Goal: Task Accomplishment & Management: Manage account settings

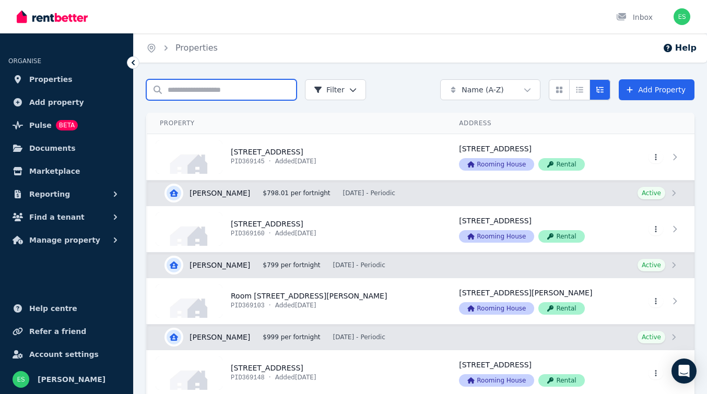
click at [191, 88] on input "Search properties" at bounding box center [221, 89] width 150 height 21
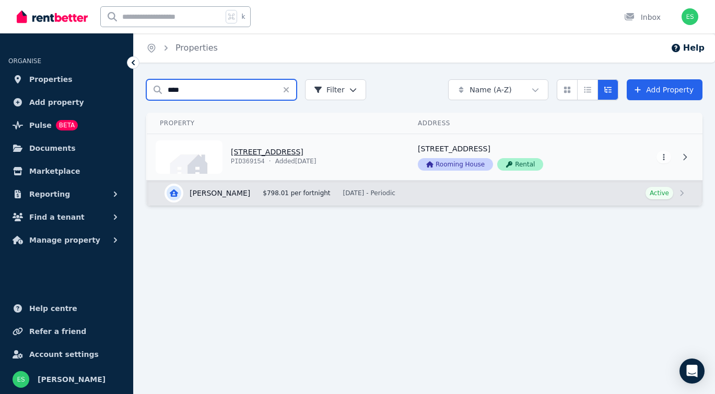
type input "****"
click at [259, 147] on link "View property details" at bounding box center [276, 157] width 258 height 46
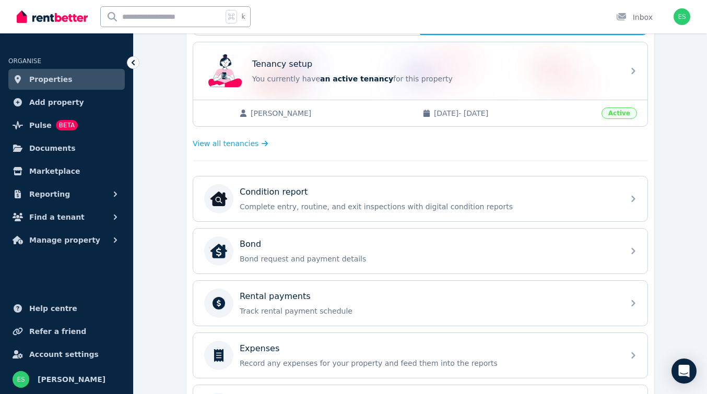
scroll to position [209, 0]
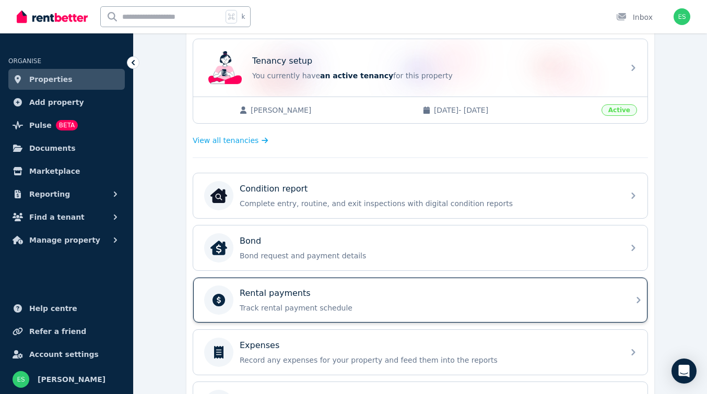
click at [335, 303] on p "Track rental payment schedule" at bounding box center [429, 308] width 378 height 10
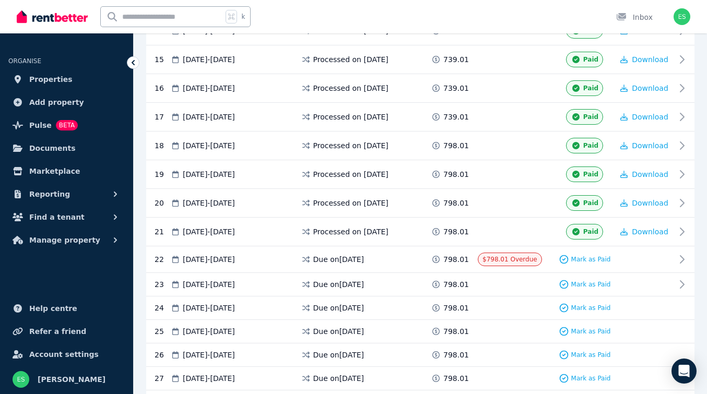
scroll to position [635, 0]
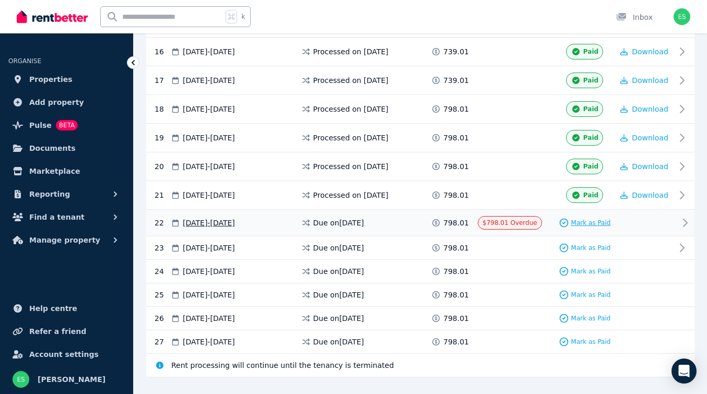
click at [584, 227] on span "Mark as Paid" at bounding box center [591, 223] width 40 height 8
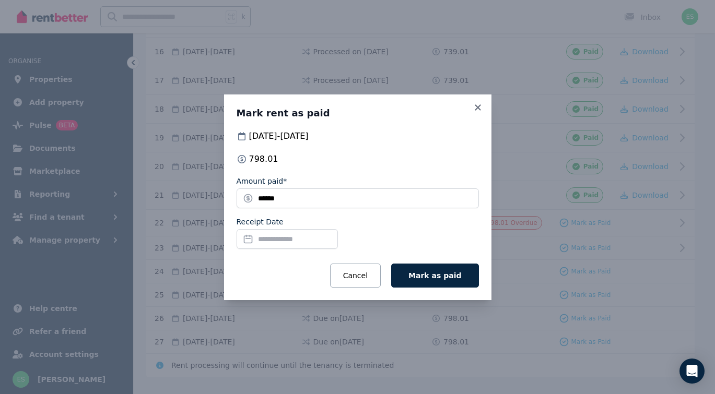
click at [283, 235] on input "Receipt Date" at bounding box center [287, 239] width 101 height 20
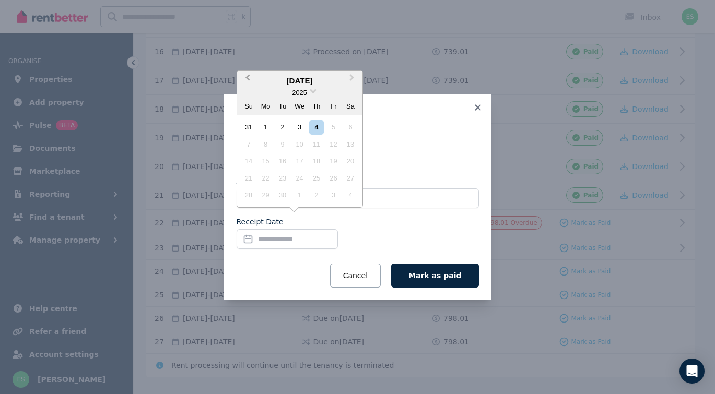
click at [248, 80] on span "Previous Month" at bounding box center [248, 80] width 0 height 16
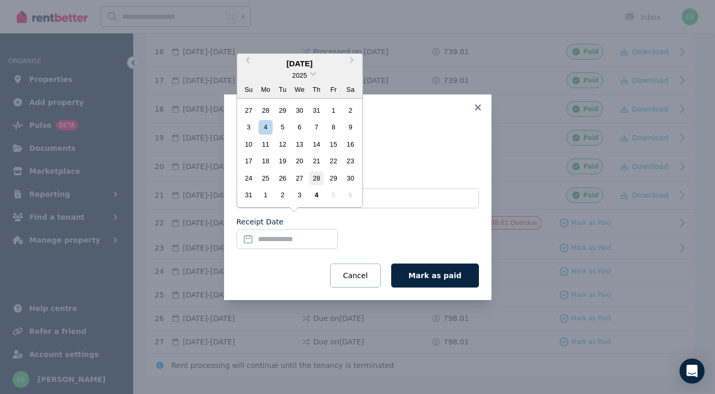
click at [316, 182] on div "28" at bounding box center [316, 178] width 14 height 14
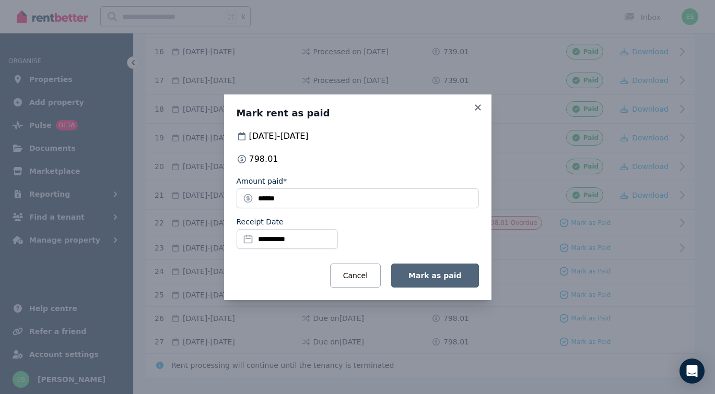
click at [442, 274] on span "Mark as paid" at bounding box center [434, 276] width 53 height 8
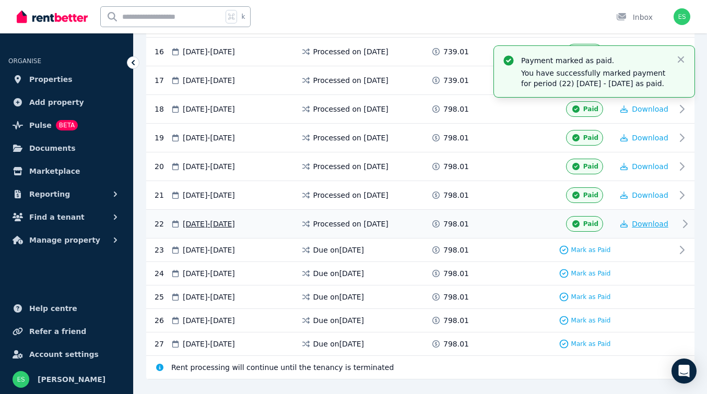
click at [643, 226] on span "Download" at bounding box center [650, 224] width 37 height 8
click at [657, 223] on span "Download" at bounding box center [650, 224] width 37 height 8
click at [51, 81] on span "Properties" at bounding box center [50, 79] width 43 height 13
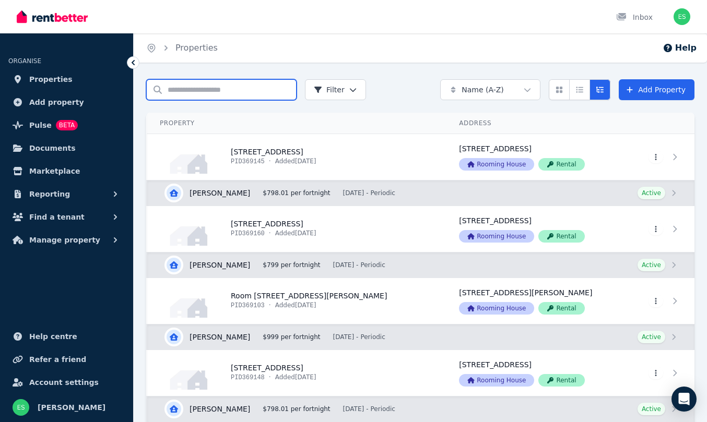
click at [193, 90] on input "Search properties" at bounding box center [221, 89] width 150 height 21
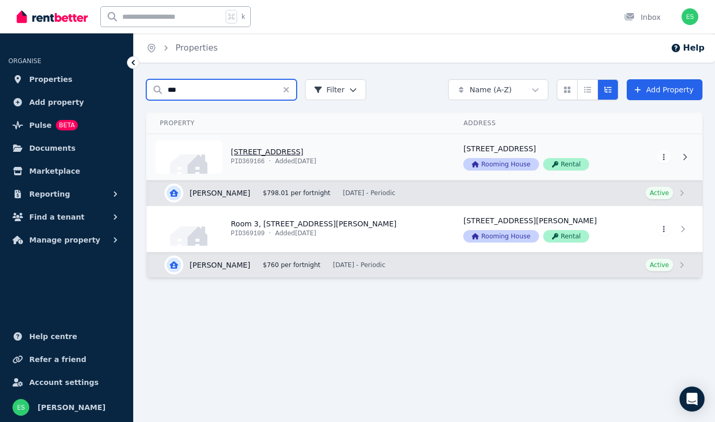
type input "***"
click at [267, 151] on link "View property details" at bounding box center [298, 157] width 303 height 46
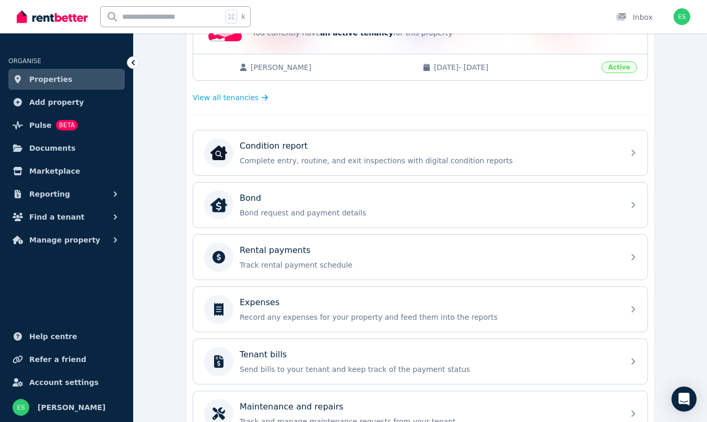
scroll to position [253, 0]
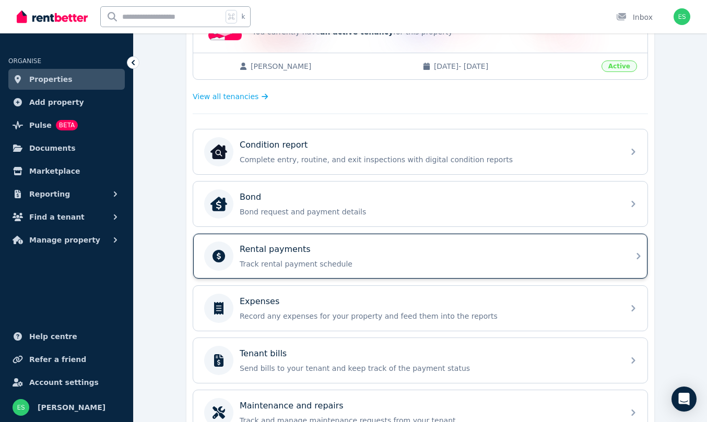
click at [514, 249] on div "Rental payments" at bounding box center [429, 249] width 378 height 13
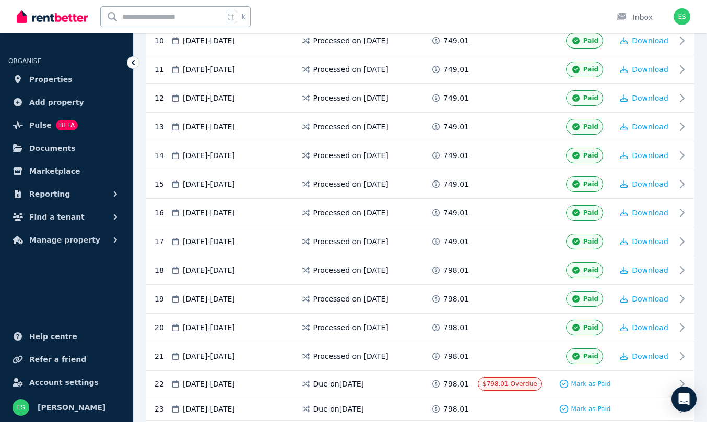
scroll to position [637, 0]
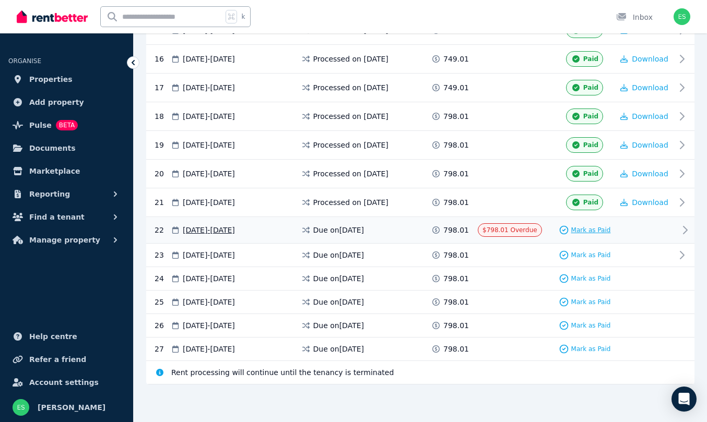
click at [589, 231] on span "Mark as Paid" at bounding box center [591, 230] width 40 height 8
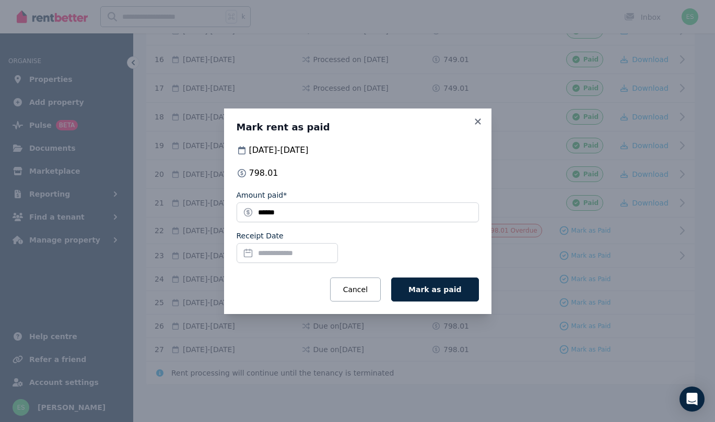
click at [304, 253] on input "Receipt Date" at bounding box center [287, 253] width 101 height 20
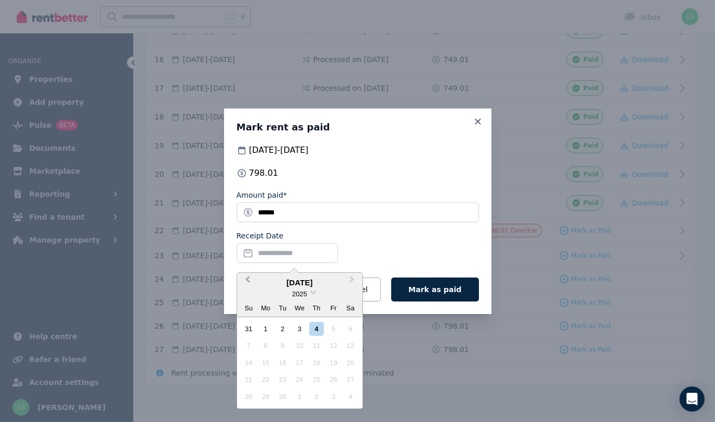
click at [245, 278] on button "Previous Month" at bounding box center [246, 282] width 17 height 17
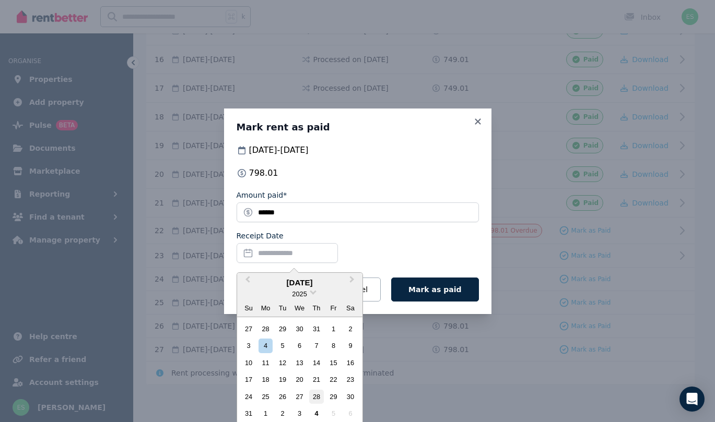
click at [319, 394] on div "28" at bounding box center [316, 397] width 14 height 14
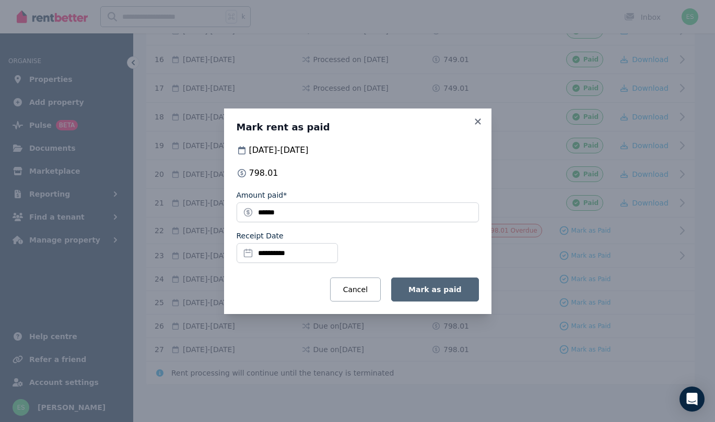
click at [443, 289] on span "Mark as paid" at bounding box center [434, 290] width 53 height 8
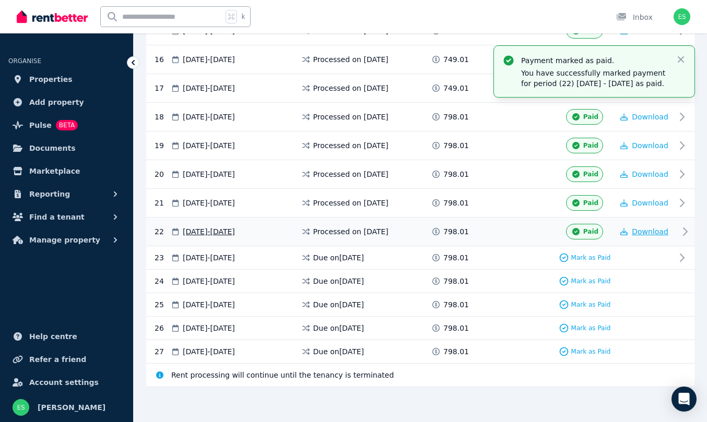
click at [643, 235] on span "Download" at bounding box center [650, 232] width 37 height 8
click at [138, 23] on input "text" at bounding box center [162, 17] width 122 height 20
click at [52, 83] on span "Properties" at bounding box center [50, 79] width 43 height 13
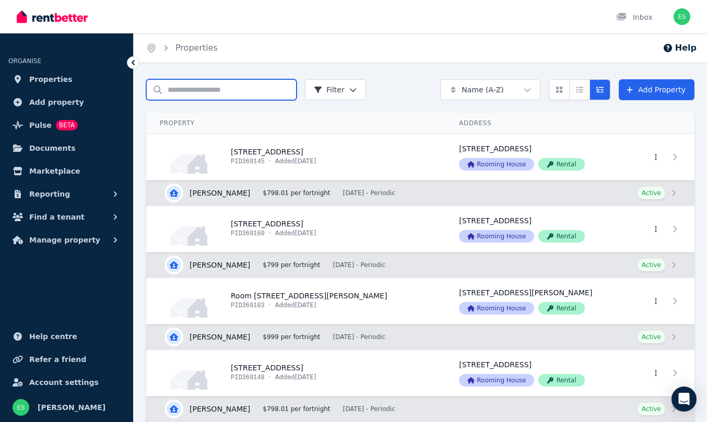
click at [199, 95] on input "Search properties" at bounding box center [221, 89] width 150 height 21
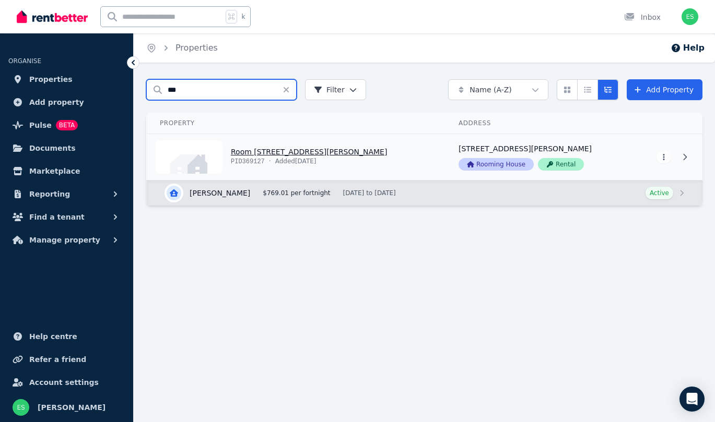
type input "***"
click at [251, 150] on link "View property details" at bounding box center [296, 157] width 299 height 46
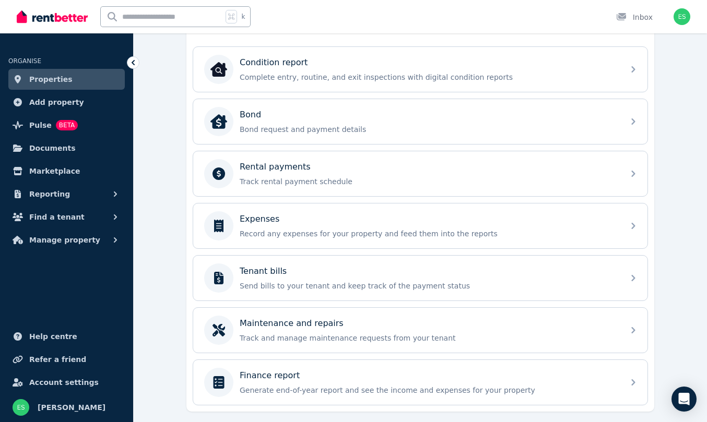
scroll to position [338, 0]
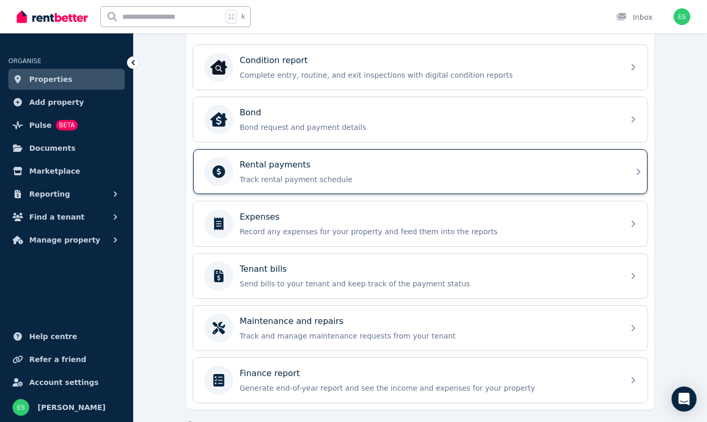
click at [290, 173] on div "Rental payments Track rental payment schedule" at bounding box center [429, 172] width 378 height 26
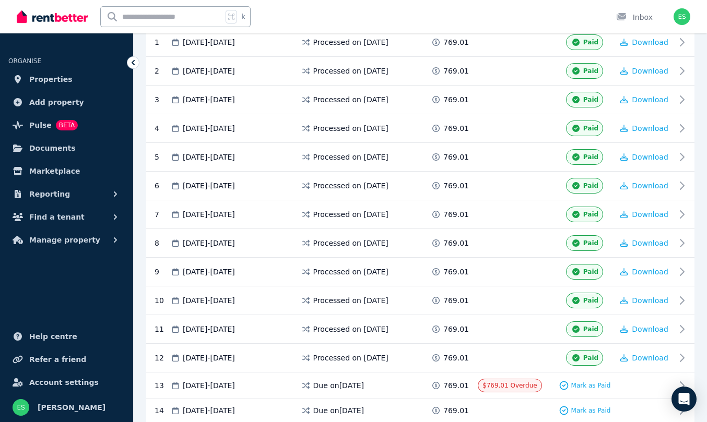
scroll to position [401, 0]
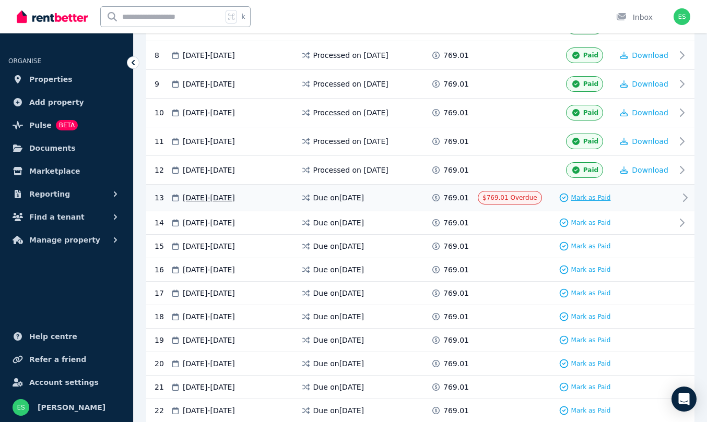
click at [576, 202] on span "Mark as Paid" at bounding box center [591, 198] width 40 height 8
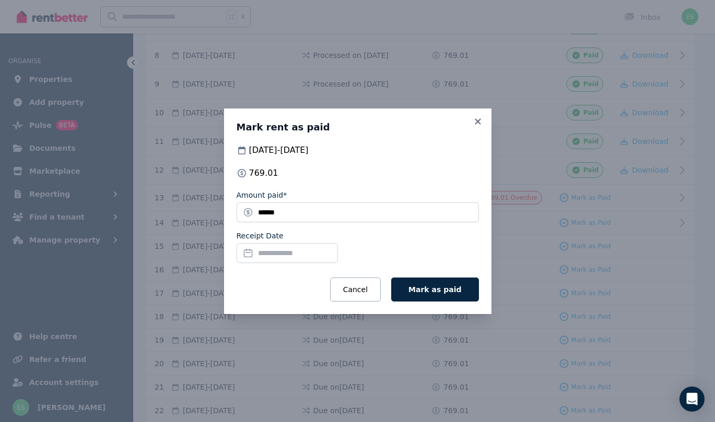
click at [281, 252] on input "Receipt Date" at bounding box center [287, 253] width 101 height 20
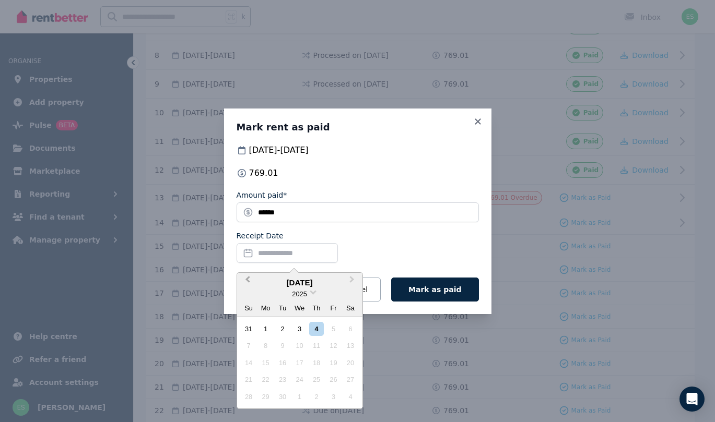
click at [248, 278] on span "Previous Month" at bounding box center [248, 282] width 0 height 16
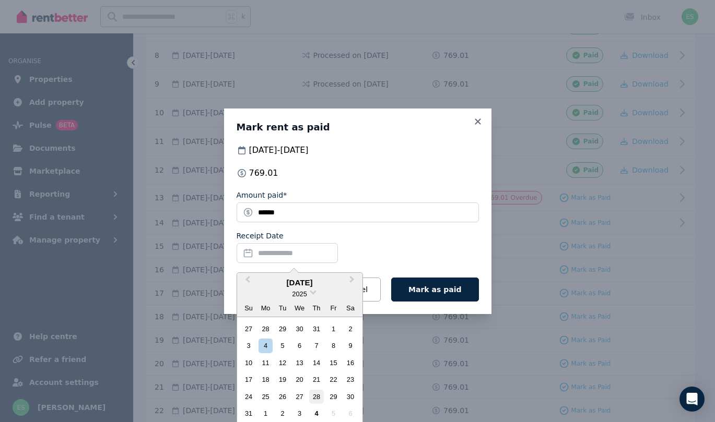
click at [313, 394] on div "28" at bounding box center [316, 397] width 14 height 14
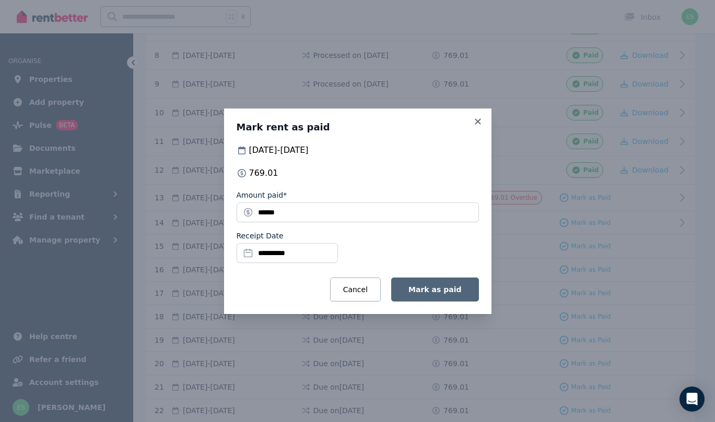
click at [434, 294] on button "Mark as paid" at bounding box center [434, 290] width 87 height 24
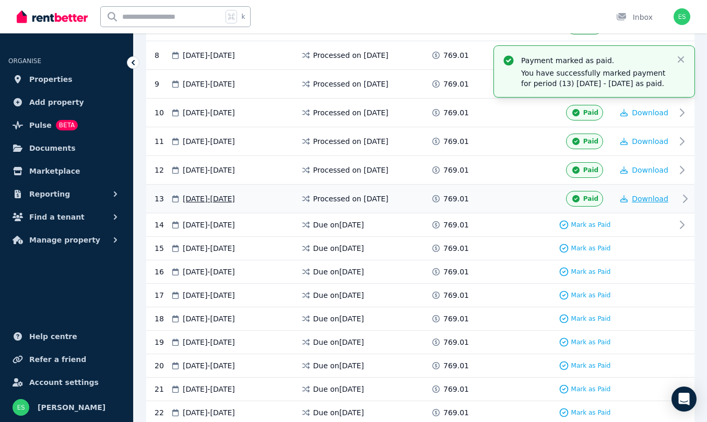
click at [649, 198] on span "Download" at bounding box center [650, 199] width 37 height 8
click at [62, 75] on span "Properties" at bounding box center [50, 79] width 43 height 13
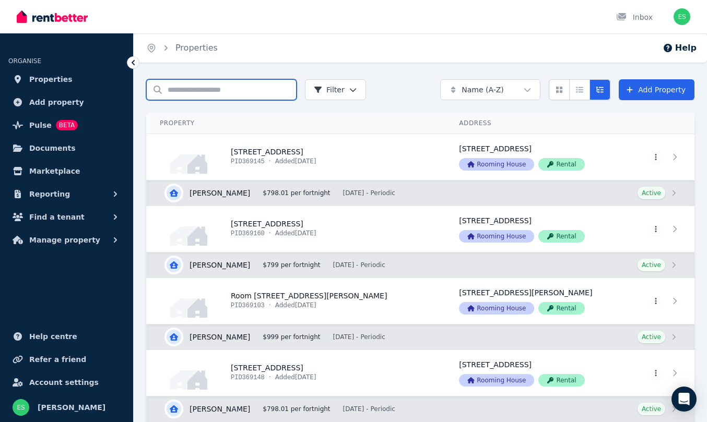
click at [213, 86] on input "Search properties" at bounding box center [221, 89] width 150 height 21
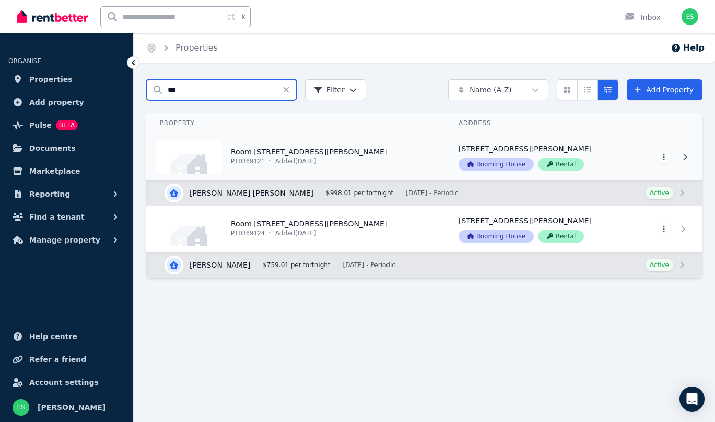
type input "***"
click at [267, 151] on link "View property details" at bounding box center [296, 157] width 299 height 46
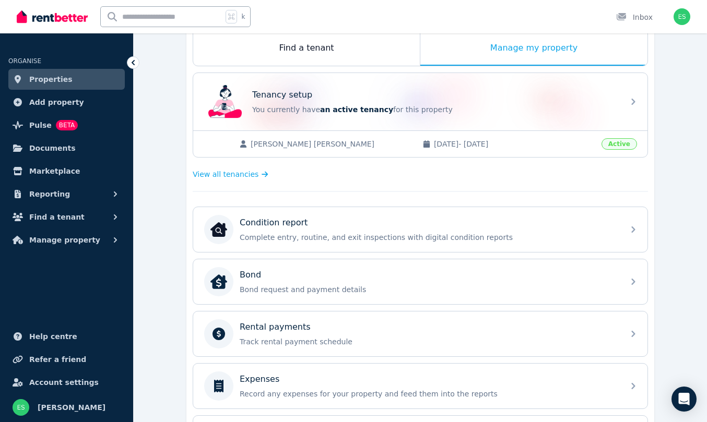
scroll to position [242, 0]
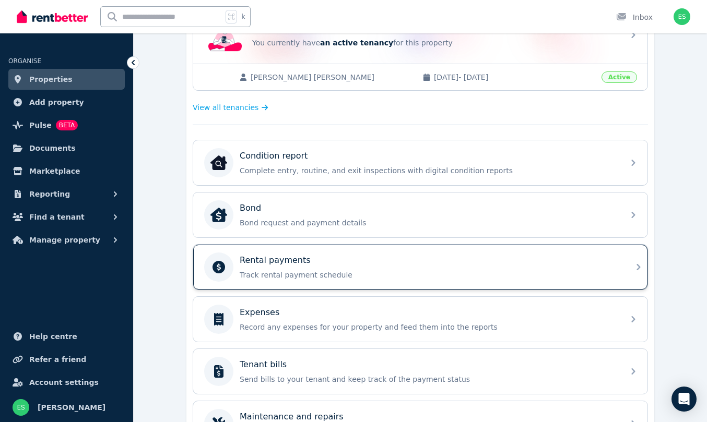
click at [286, 261] on p "Rental payments" at bounding box center [275, 260] width 71 height 13
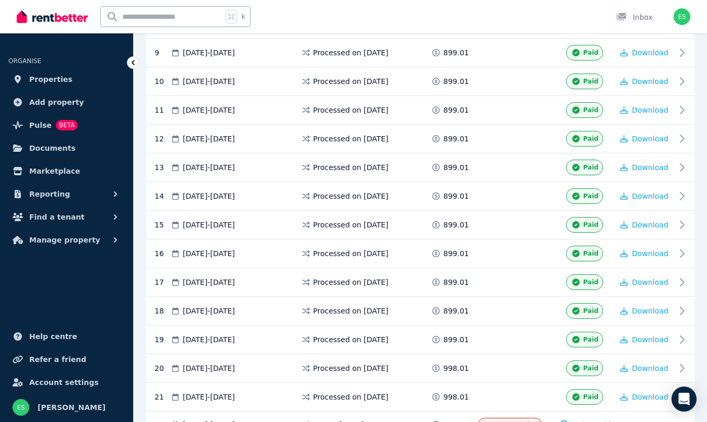
scroll to position [571, 0]
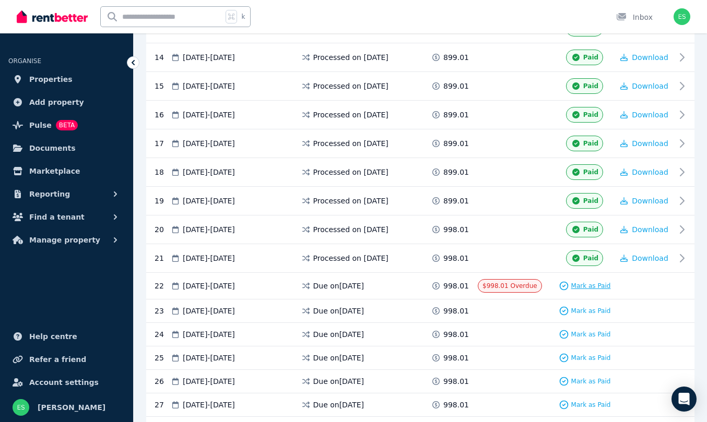
click at [588, 290] on span "Mark as Paid" at bounding box center [591, 286] width 40 height 8
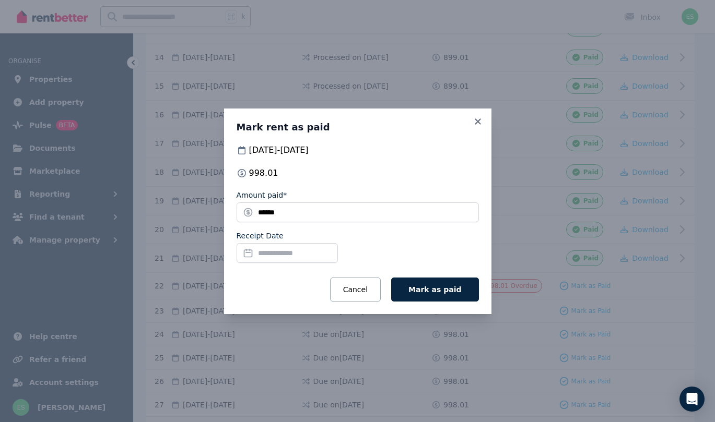
click at [268, 248] on input "Receipt Date" at bounding box center [287, 253] width 101 height 20
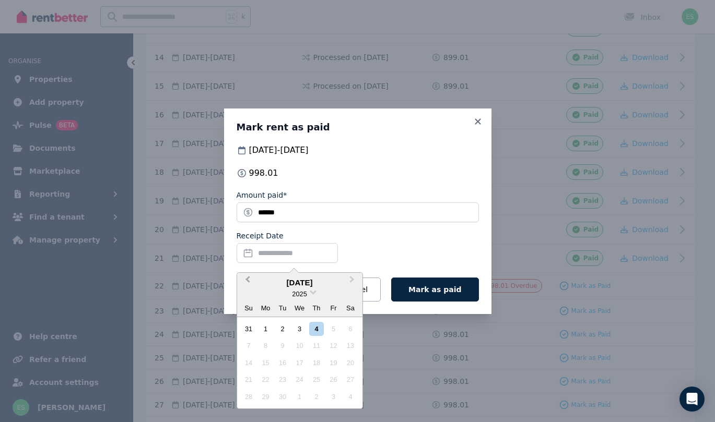
click at [248, 279] on span "Previous Month" at bounding box center [248, 282] width 0 height 16
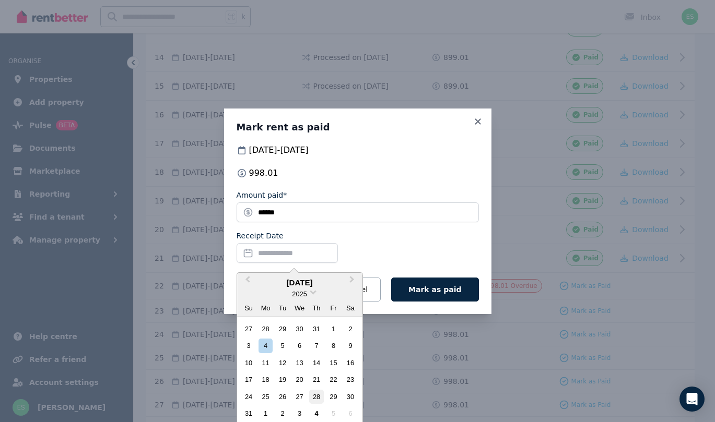
click at [319, 394] on div "28" at bounding box center [316, 397] width 14 height 14
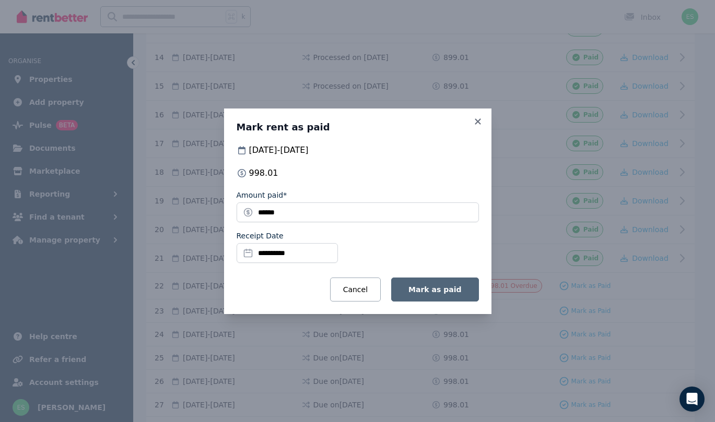
click at [448, 289] on span "Mark as paid" at bounding box center [434, 290] width 53 height 8
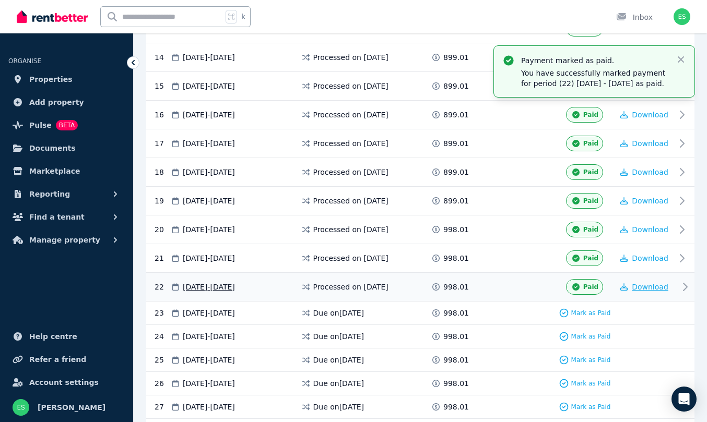
click at [638, 284] on span "Download" at bounding box center [650, 287] width 37 height 8
click at [44, 81] on span "Properties" at bounding box center [50, 79] width 43 height 13
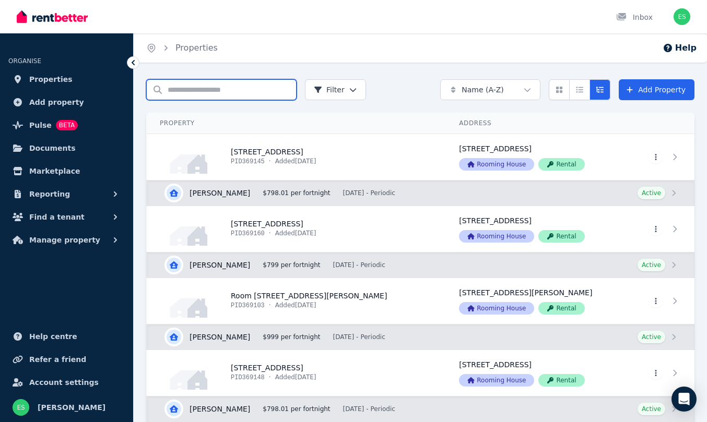
click at [206, 91] on input "Search properties" at bounding box center [221, 89] width 150 height 21
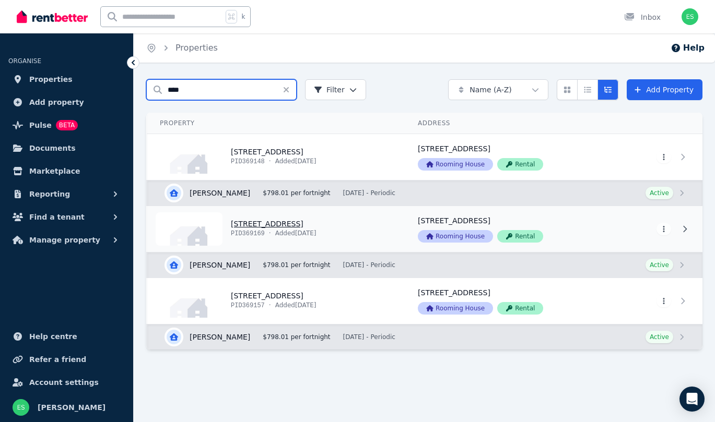
type input "****"
click at [253, 221] on link "View property details" at bounding box center [276, 229] width 258 height 46
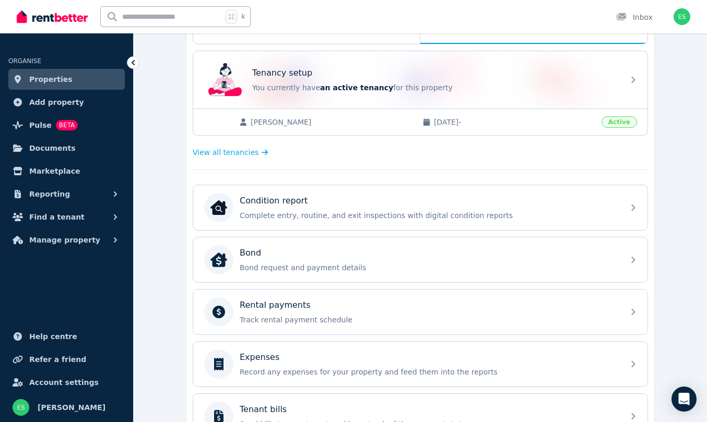
scroll to position [204, 0]
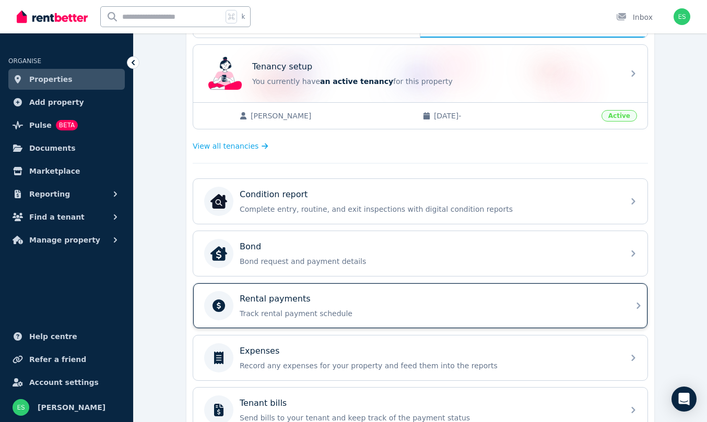
click at [370, 305] on div "Rental payments" at bounding box center [429, 299] width 378 height 13
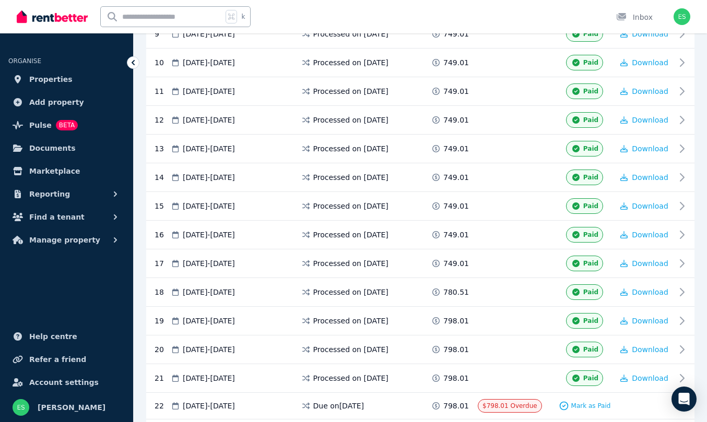
scroll to position [637, 0]
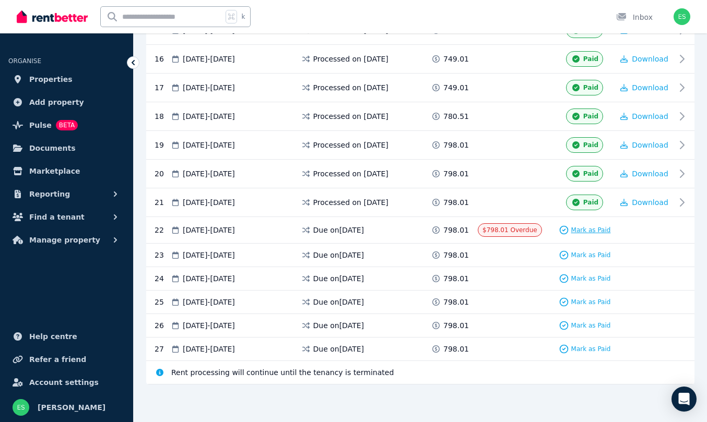
click at [581, 230] on span "Mark as Paid" at bounding box center [591, 230] width 40 height 8
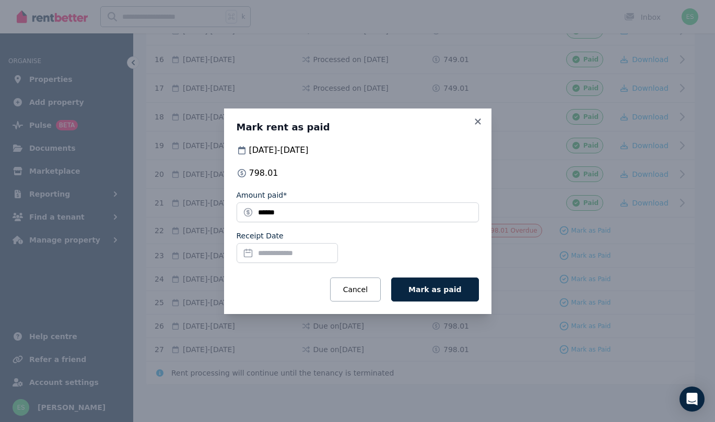
click at [275, 254] on input "Receipt Date" at bounding box center [287, 253] width 101 height 20
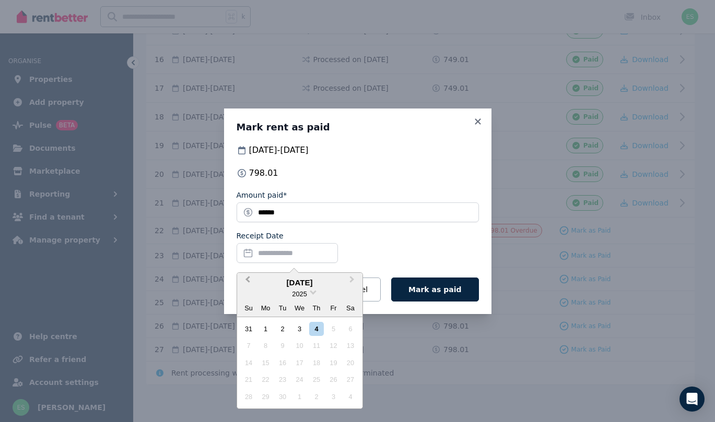
click at [248, 278] on span "Previous Month" at bounding box center [248, 282] width 0 height 16
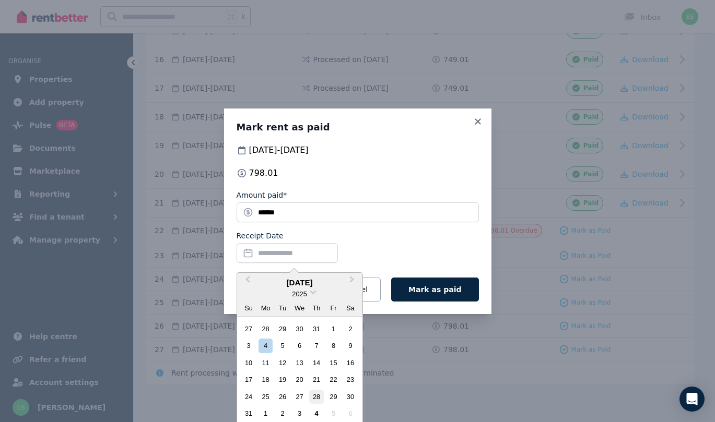
click at [317, 394] on div "28" at bounding box center [316, 397] width 14 height 14
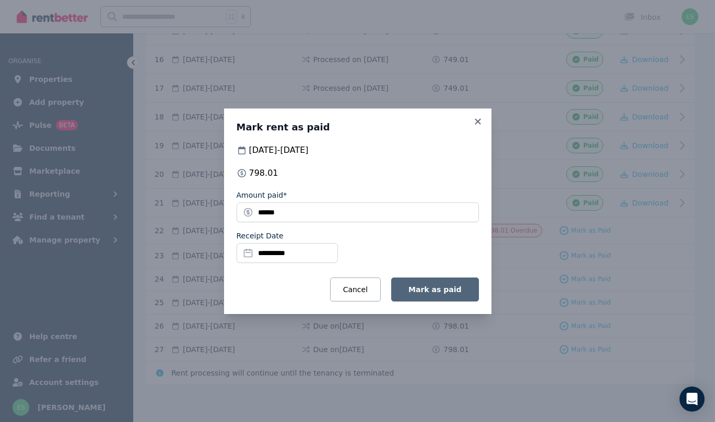
click at [436, 293] on span "Mark as paid" at bounding box center [434, 290] width 53 height 8
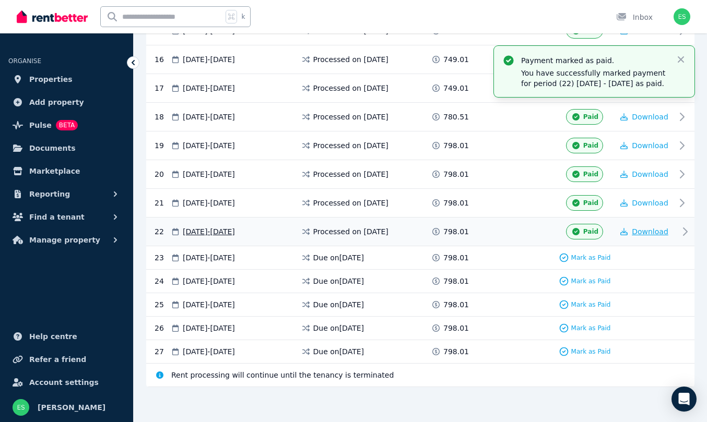
click at [648, 230] on span "Download" at bounding box center [650, 232] width 37 height 8
click at [51, 76] on span "Properties" at bounding box center [50, 79] width 43 height 13
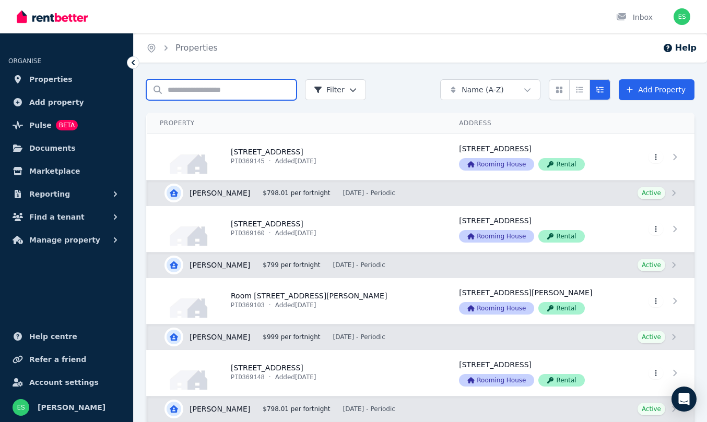
click at [166, 88] on input "Search properties" at bounding box center [221, 89] width 150 height 21
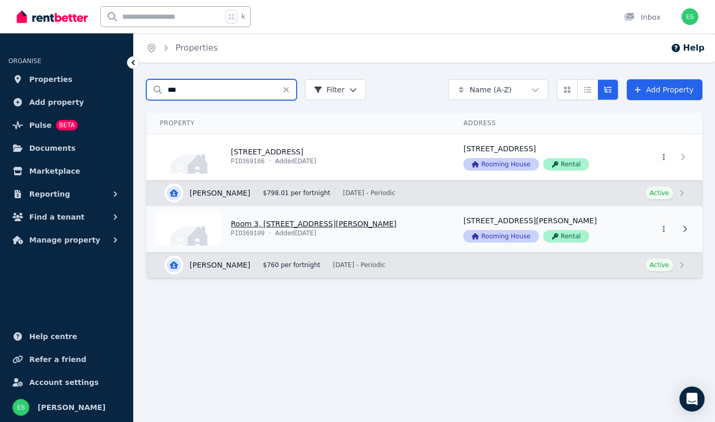
type input "***"
click at [242, 222] on link "View property details" at bounding box center [298, 229] width 303 height 46
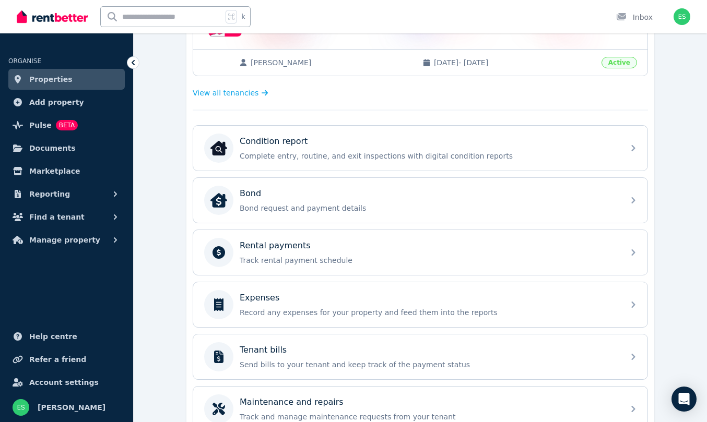
scroll to position [267, 0]
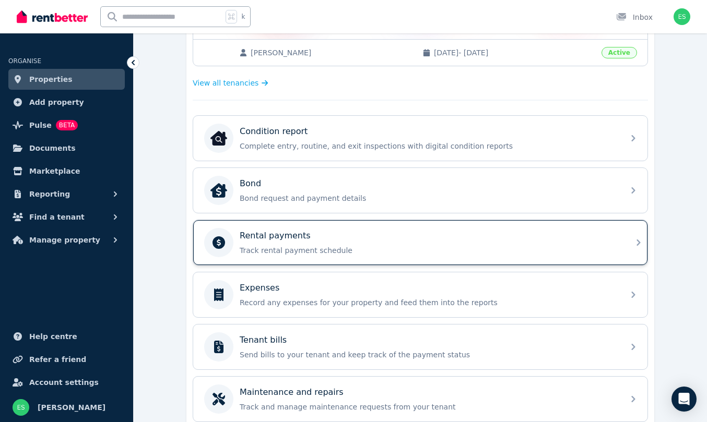
click at [490, 242] on div "Rental payments Track rental payment schedule" at bounding box center [429, 243] width 378 height 26
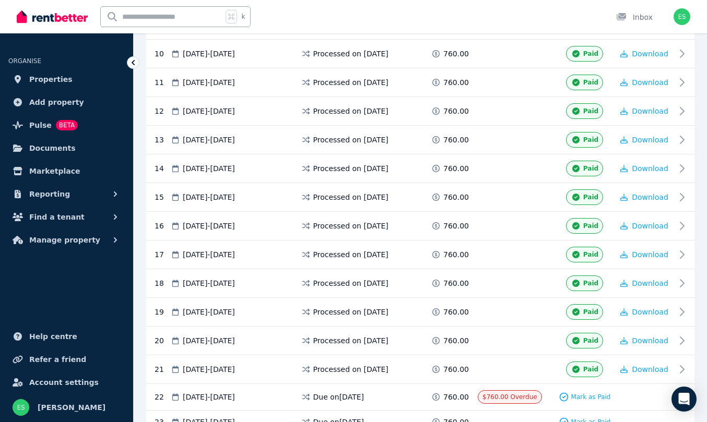
scroll to position [543, 0]
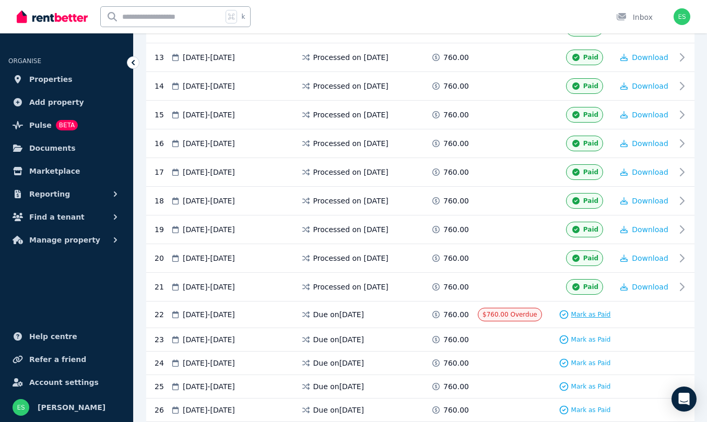
click at [584, 319] on span "Mark as Paid" at bounding box center [591, 315] width 40 height 8
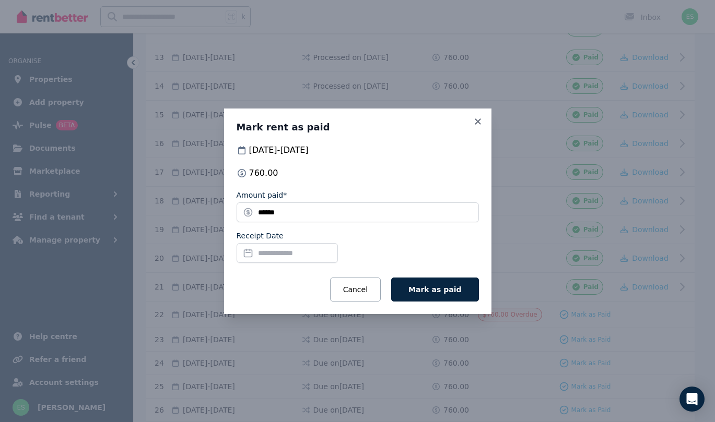
click at [281, 251] on input "Receipt Date" at bounding box center [287, 253] width 101 height 20
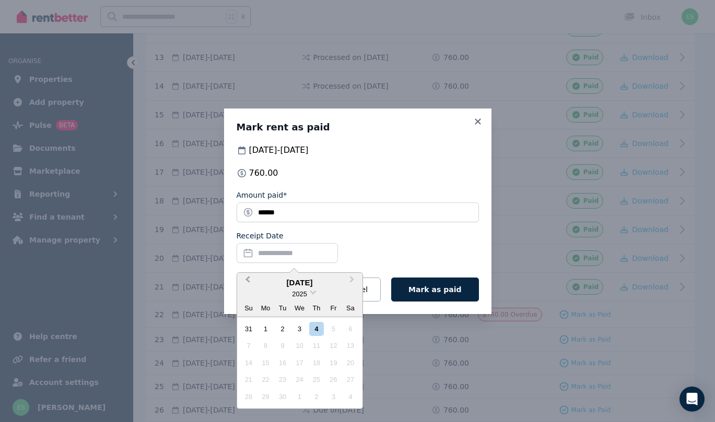
click at [247, 276] on button "Previous Month" at bounding box center [246, 282] width 17 height 17
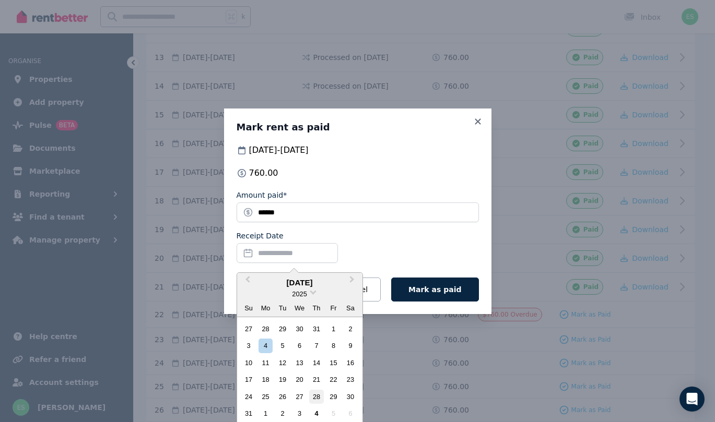
click at [316, 392] on div "28" at bounding box center [316, 397] width 14 height 14
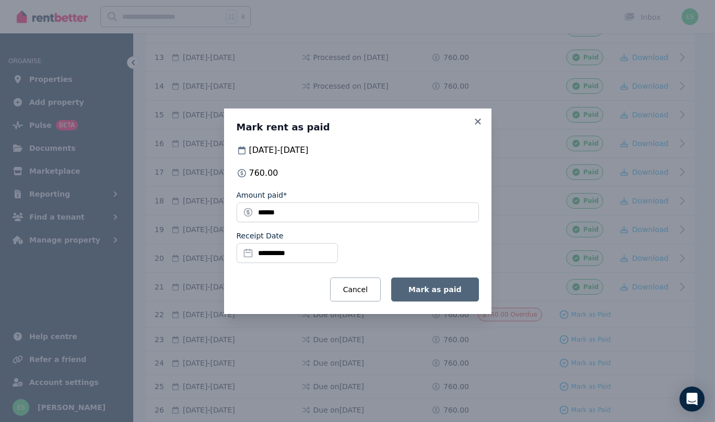
click at [442, 287] on span "Mark as paid" at bounding box center [434, 290] width 53 height 8
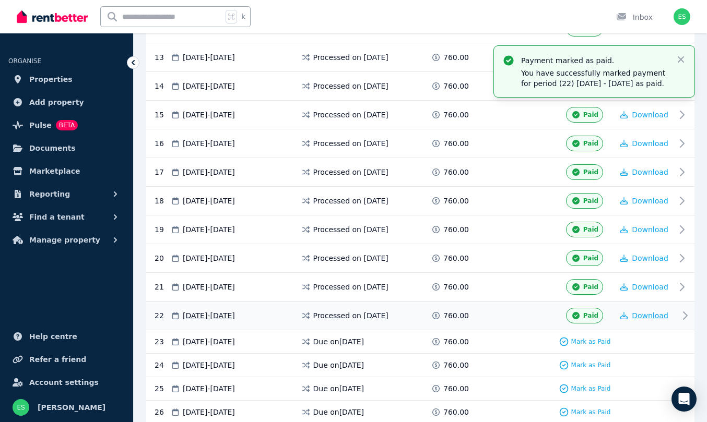
click at [654, 312] on span "Download" at bounding box center [650, 316] width 37 height 8
click at [50, 79] on span "Properties" at bounding box center [50, 79] width 43 height 13
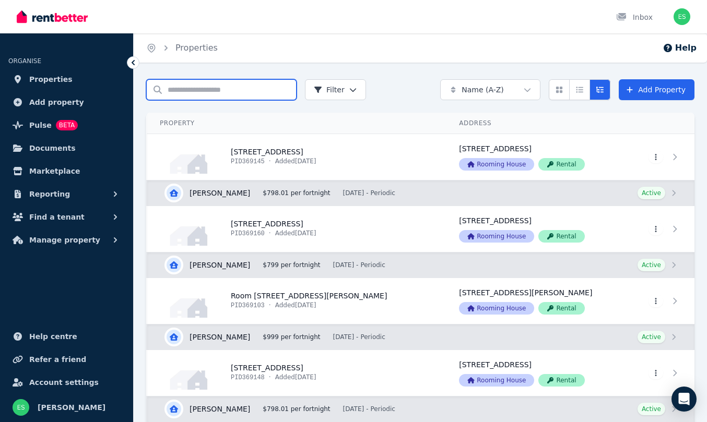
click at [204, 91] on input "Search properties" at bounding box center [221, 89] width 150 height 21
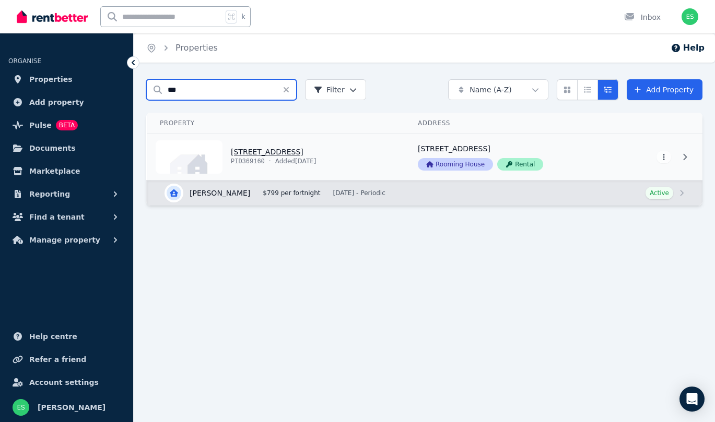
type input "***"
click at [257, 156] on link "View property details" at bounding box center [276, 157] width 258 height 46
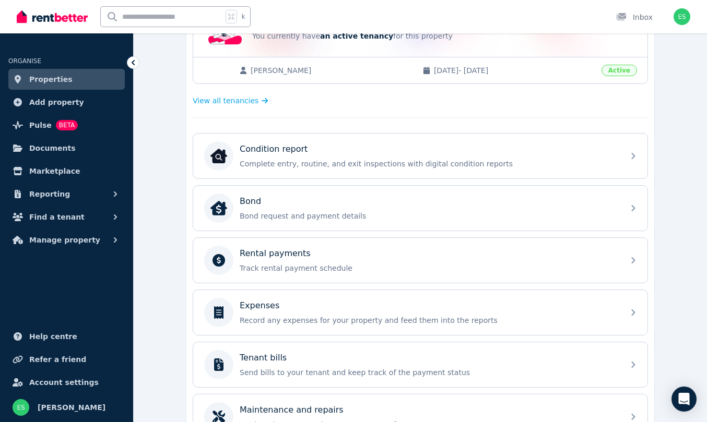
scroll to position [250, 0]
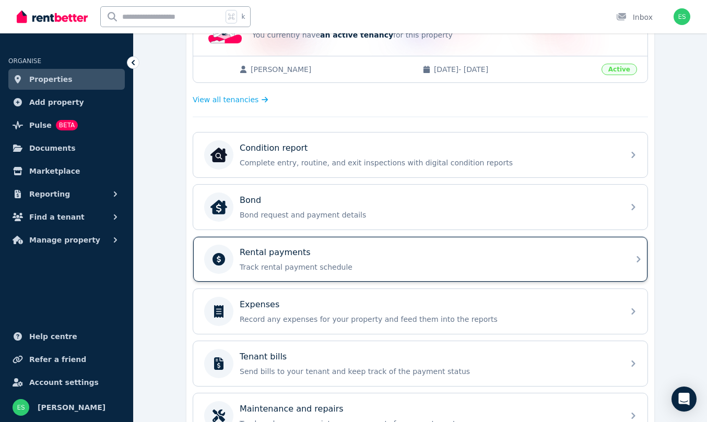
click at [423, 251] on div "Rental payments" at bounding box center [429, 252] width 378 height 13
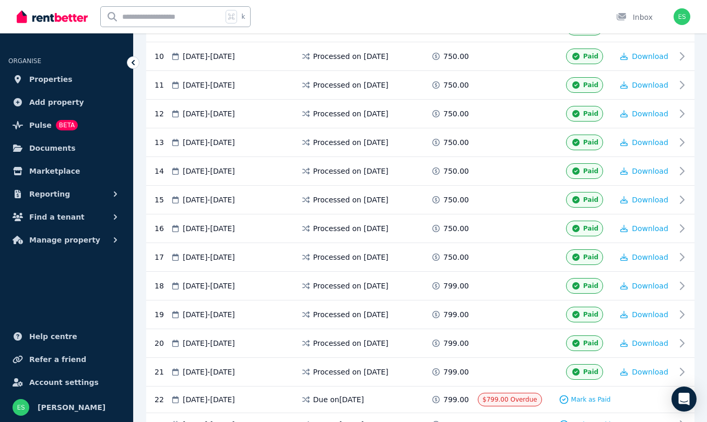
scroll to position [599, 0]
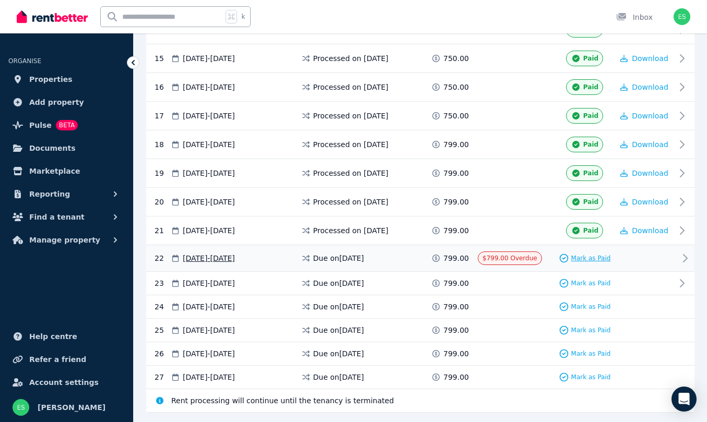
click at [595, 263] on span "Mark as Paid" at bounding box center [591, 258] width 40 height 8
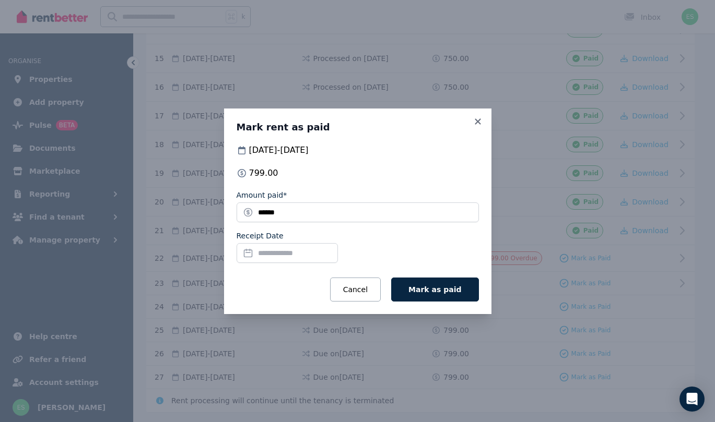
click at [273, 253] on input "Receipt Date" at bounding box center [287, 253] width 101 height 20
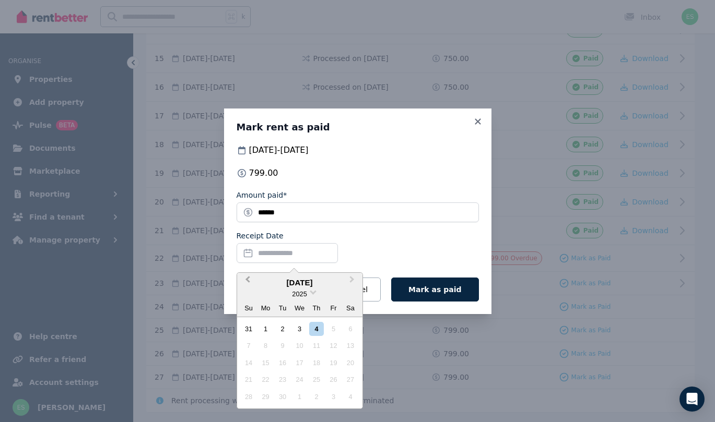
click at [248, 278] on span "Previous Month" at bounding box center [248, 282] width 0 height 16
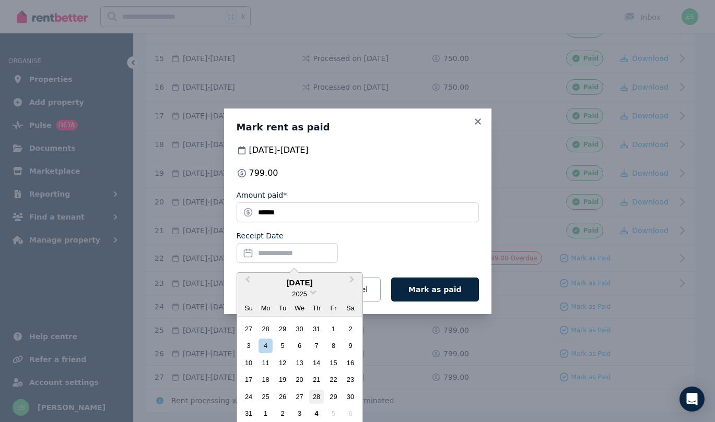
click at [318, 394] on div "28" at bounding box center [316, 397] width 14 height 14
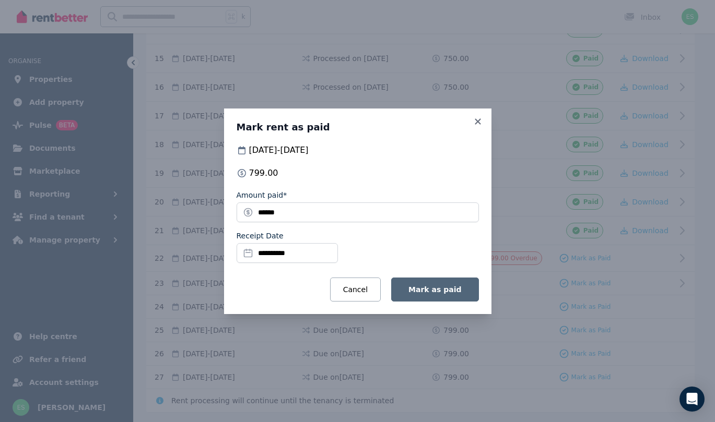
click at [430, 286] on span "Mark as paid" at bounding box center [434, 290] width 53 height 8
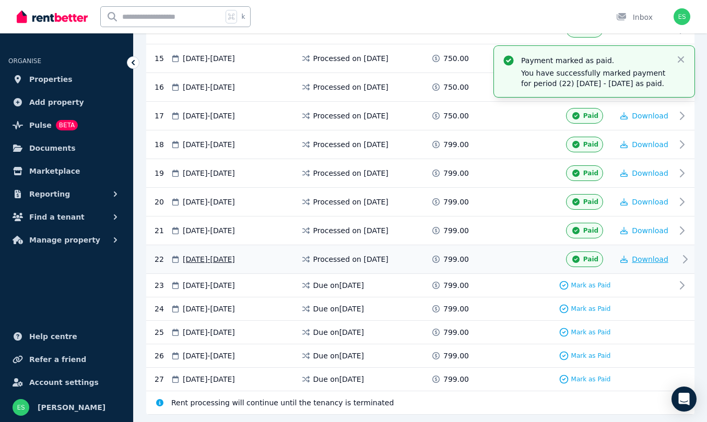
click at [647, 260] on span "Download" at bounding box center [650, 259] width 37 height 8
click at [47, 78] on span "Properties" at bounding box center [50, 79] width 43 height 13
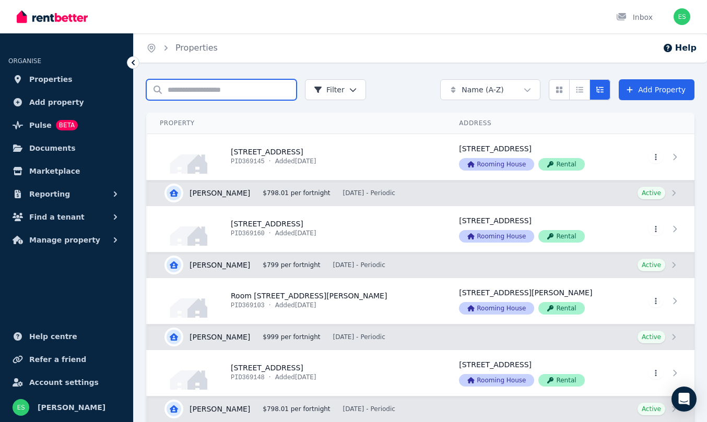
click at [185, 96] on input "Search properties" at bounding box center [221, 89] width 150 height 21
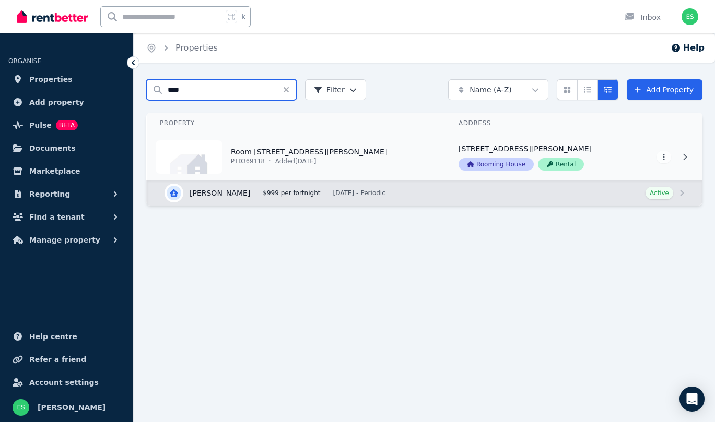
type input "****"
click at [249, 154] on link "View property details" at bounding box center [296, 157] width 299 height 46
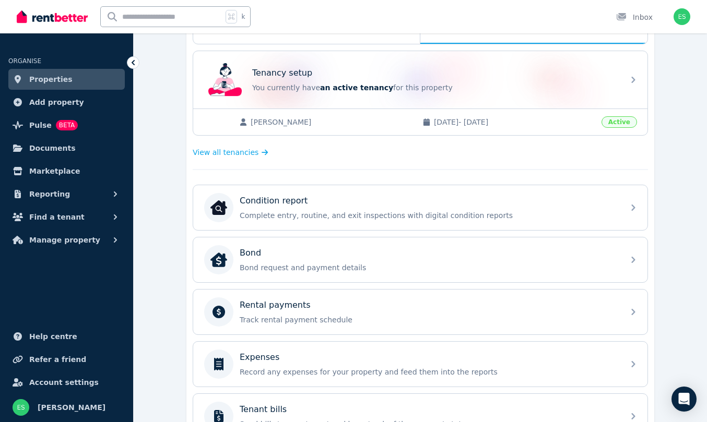
scroll to position [199, 0]
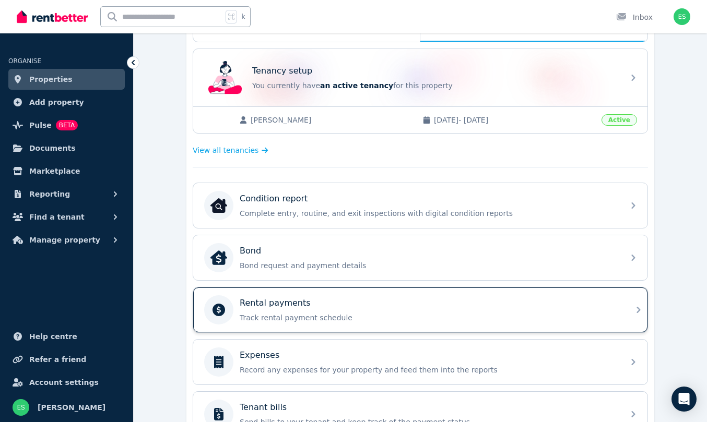
click at [295, 295] on div "Rental payments Track rental payment schedule" at bounding box center [420, 310] width 454 height 45
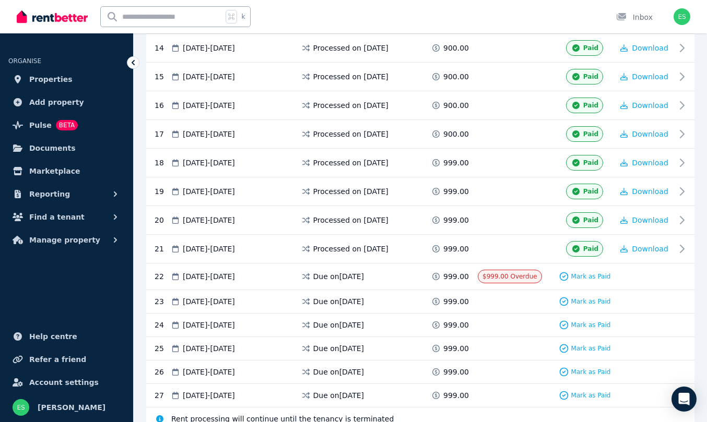
scroll to position [588, 0]
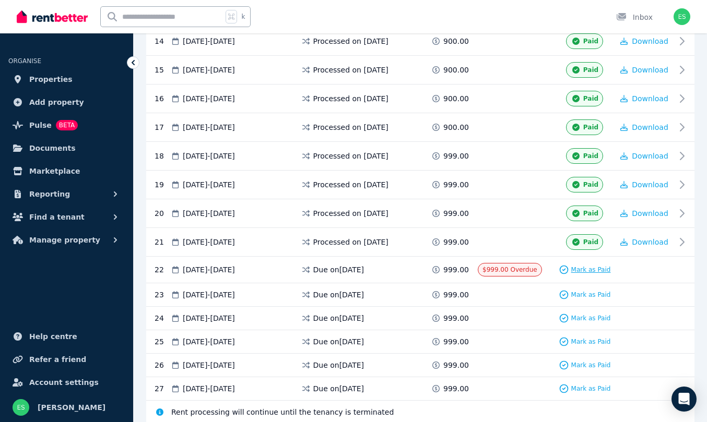
click at [584, 274] on span "Mark as Paid" at bounding box center [591, 270] width 40 height 8
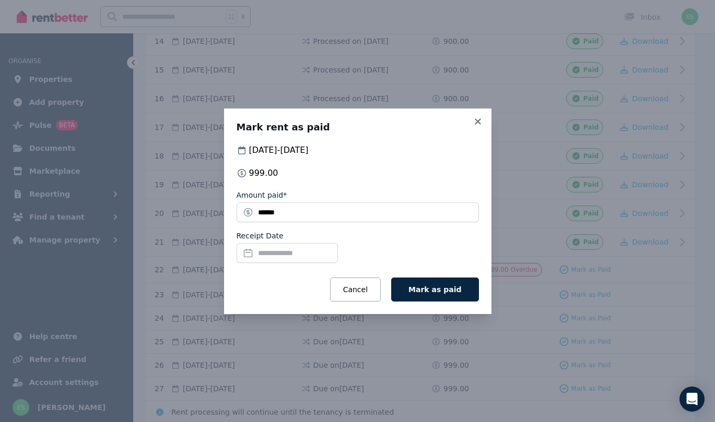
click at [307, 255] on input "Receipt Date" at bounding box center [287, 253] width 101 height 20
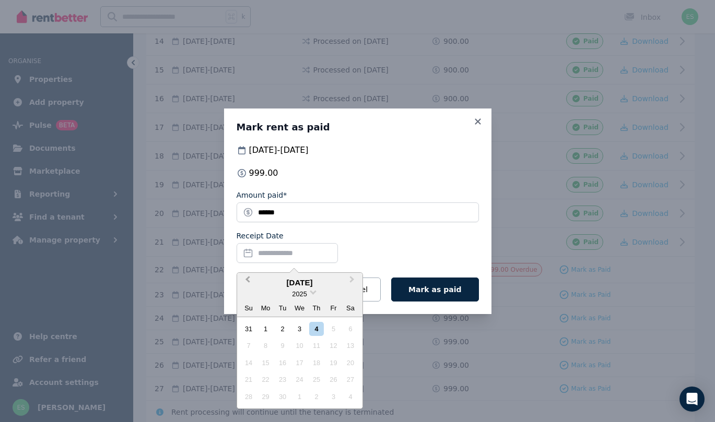
click at [248, 281] on span "Previous Month" at bounding box center [248, 282] width 0 height 16
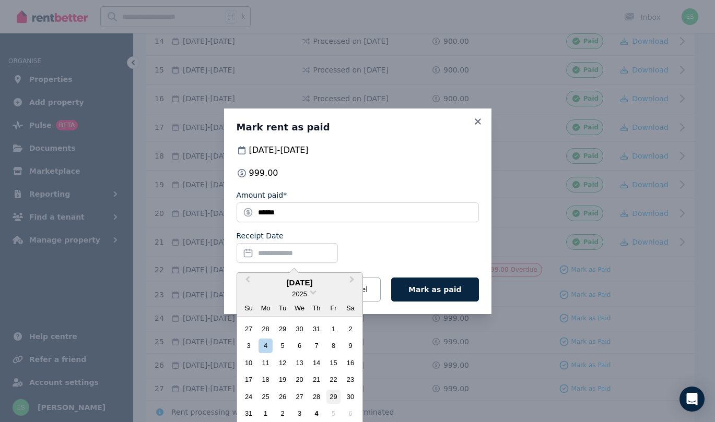
click at [335, 394] on div "29" at bounding box center [333, 397] width 14 height 14
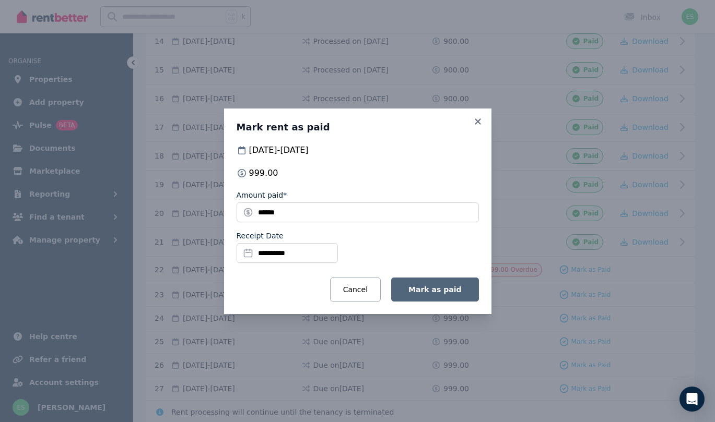
click at [444, 292] on span "Mark as paid" at bounding box center [434, 290] width 53 height 8
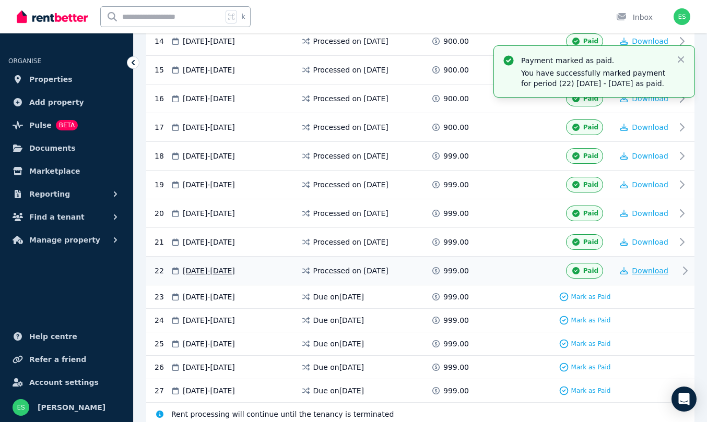
click at [660, 271] on span "Download" at bounding box center [650, 271] width 37 height 8
click at [56, 80] on span "Properties" at bounding box center [50, 79] width 43 height 13
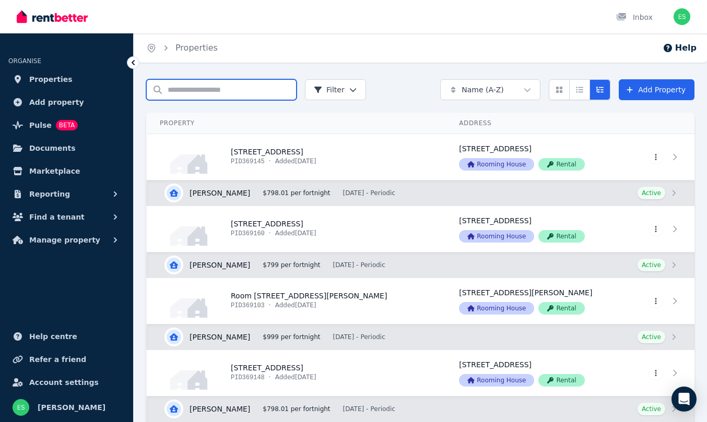
click at [184, 94] on input "Search properties" at bounding box center [221, 89] width 150 height 21
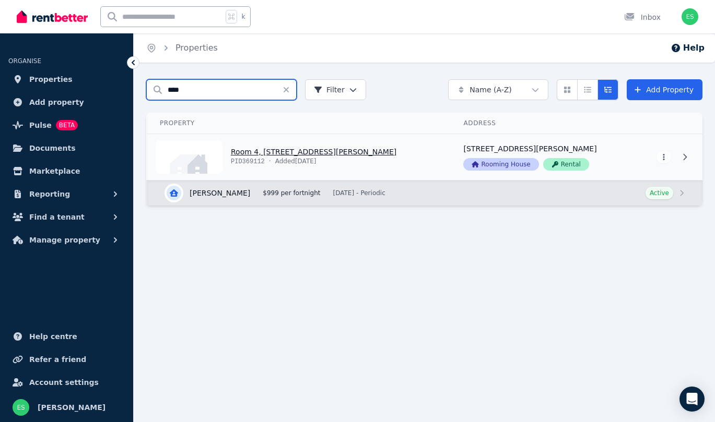
type input "****"
click at [261, 154] on link "View property details" at bounding box center [298, 157] width 303 height 46
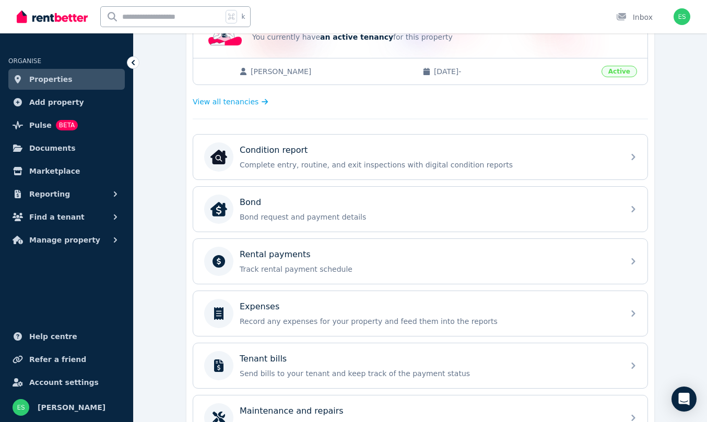
scroll to position [263, 0]
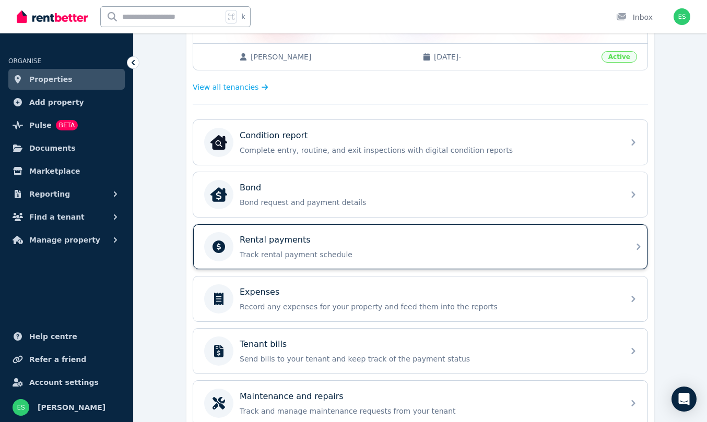
click at [393, 248] on div "Rental payments Track rental payment schedule" at bounding box center [429, 247] width 378 height 26
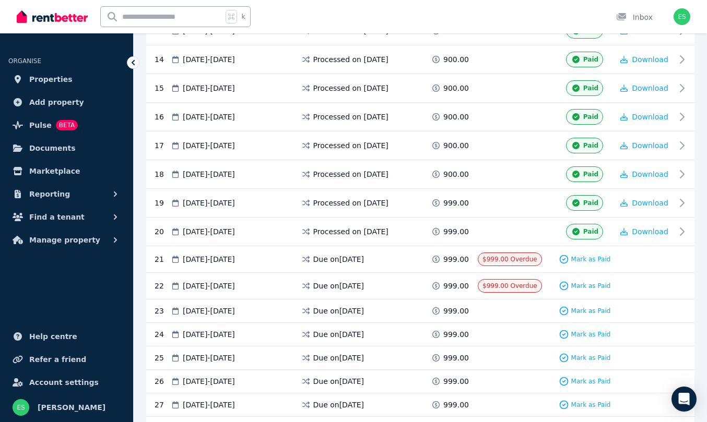
scroll to position [586, 0]
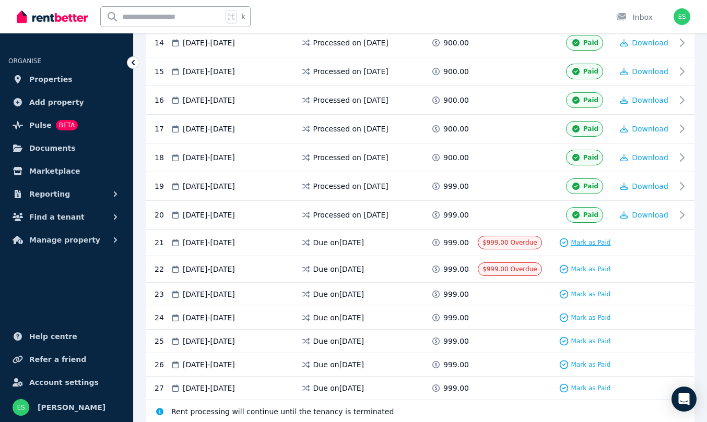
click at [593, 244] on span "Mark as Paid" at bounding box center [591, 243] width 40 height 8
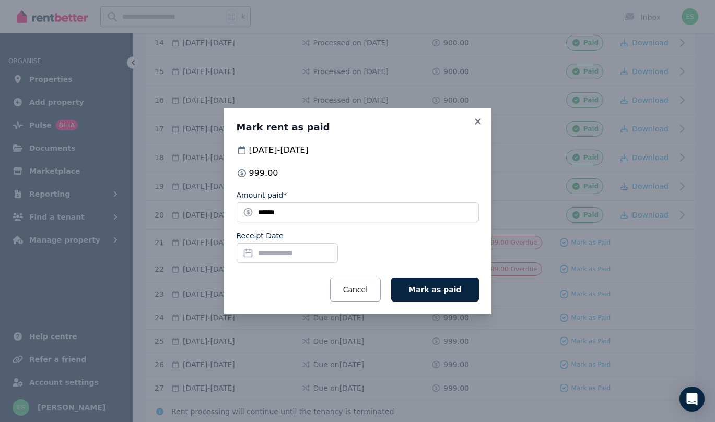
click at [311, 248] on input "Receipt Date" at bounding box center [287, 253] width 101 height 20
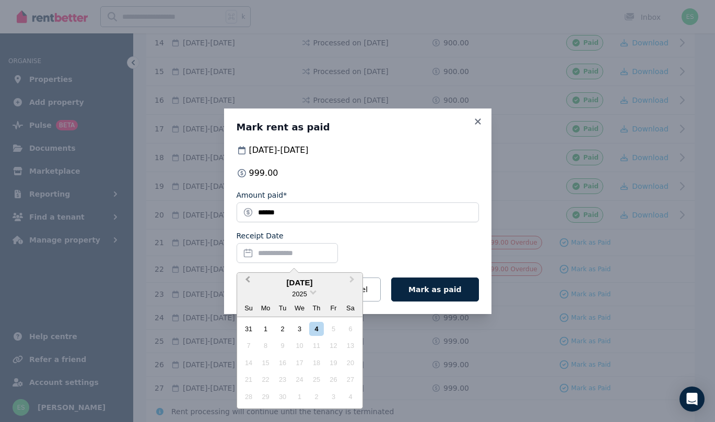
click at [248, 279] on span "Previous Month" at bounding box center [248, 282] width 0 height 16
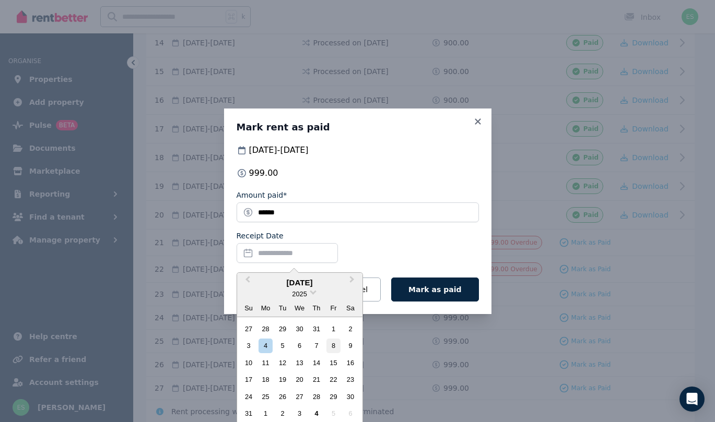
click at [333, 347] on div "8" at bounding box center [333, 346] width 14 height 14
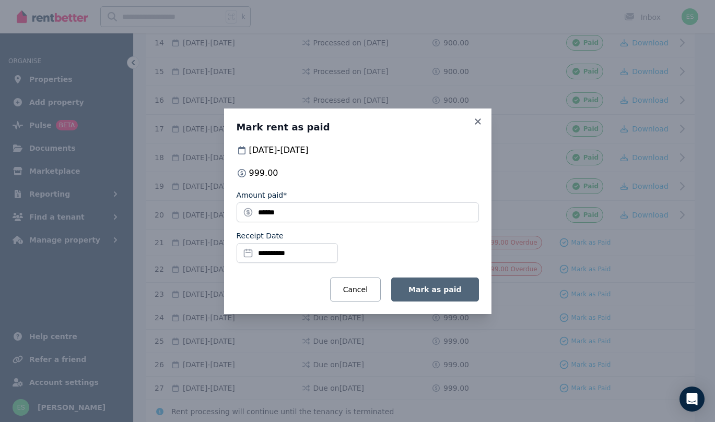
click at [425, 292] on span "Mark as paid" at bounding box center [434, 290] width 53 height 8
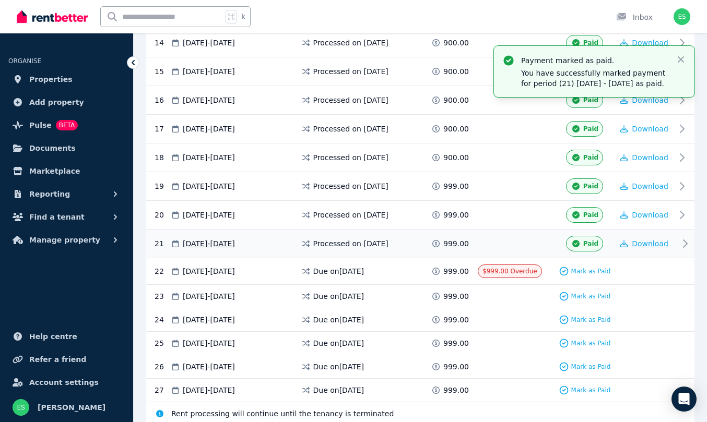
click at [645, 248] on span "Download" at bounding box center [650, 244] width 37 height 8
click at [49, 77] on span "Properties" at bounding box center [50, 79] width 43 height 13
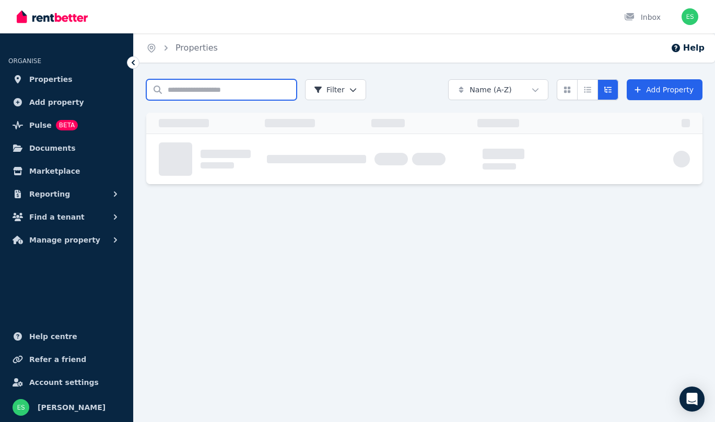
click at [179, 92] on input "Search properties" at bounding box center [221, 89] width 150 height 21
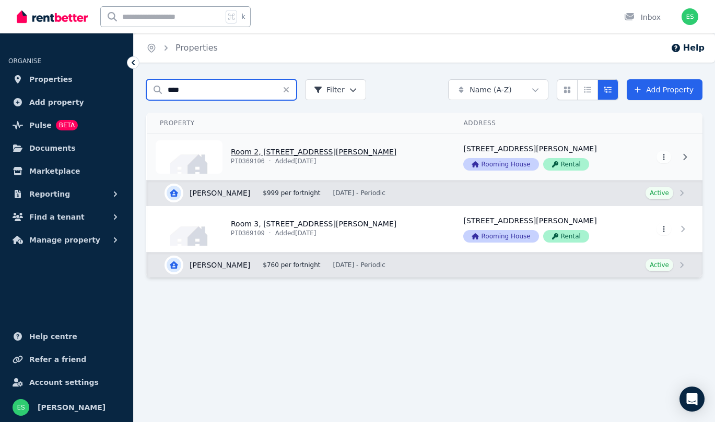
type input "****"
click at [257, 151] on link "View property details" at bounding box center [298, 157] width 303 height 46
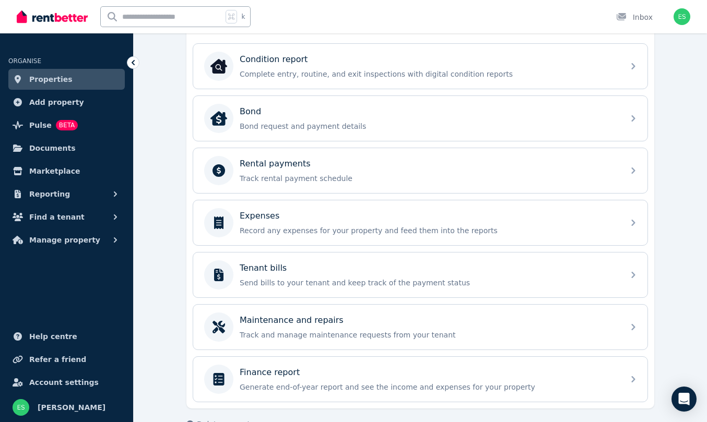
scroll to position [348, 0]
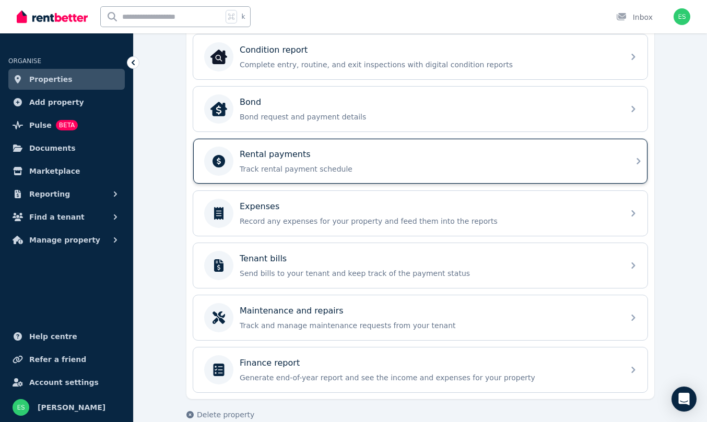
click at [274, 159] on p "Rental payments" at bounding box center [275, 154] width 71 height 13
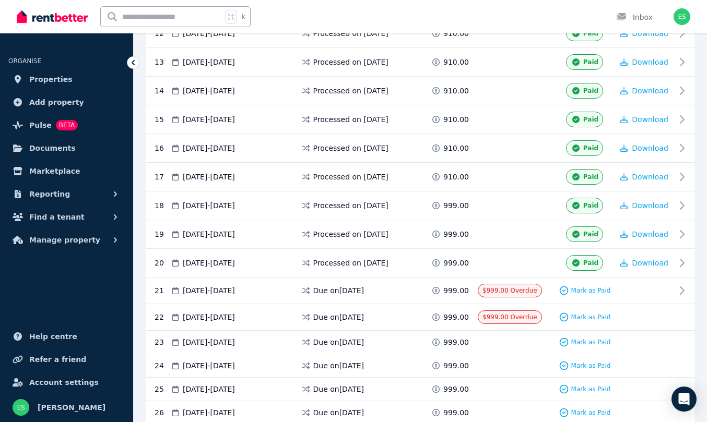
scroll to position [539, 0]
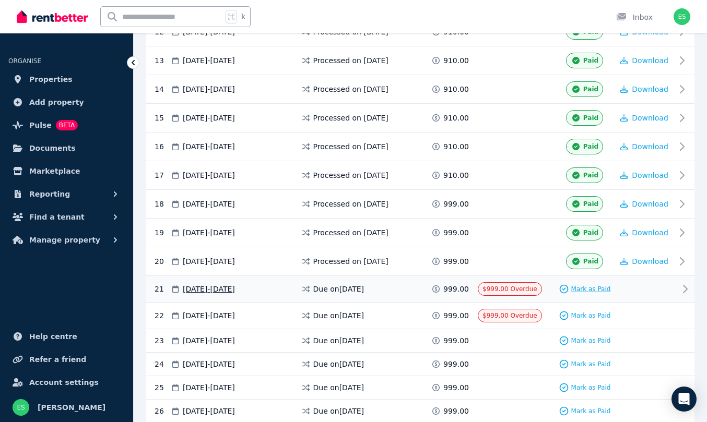
click at [575, 286] on span "Mark as Paid" at bounding box center [591, 289] width 40 height 8
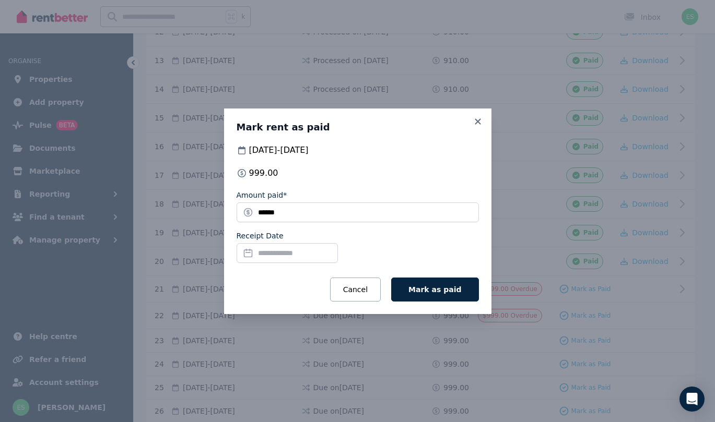
click at [269, 253] on input "Receipt Date" at bounding box center [287, 253] width 101 height 20
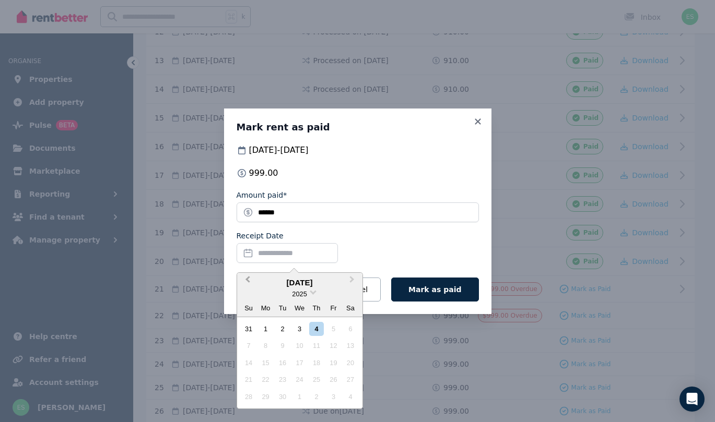
click at [244, 276] on button "Previous Month" at bounding box center [246, 282] width 17 height 17
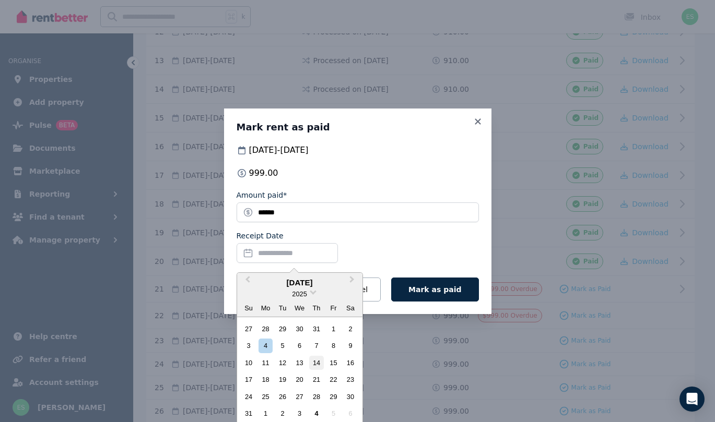
click at [316, 358] on div "14" at bounding box center [316, 363] width 14 height 14
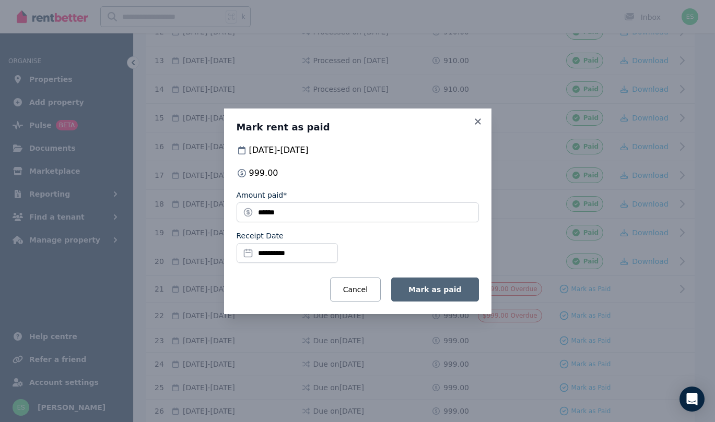
click at [440, 281] on button "Mark as paid" at bounding box center [434, 290] width 87 height 24
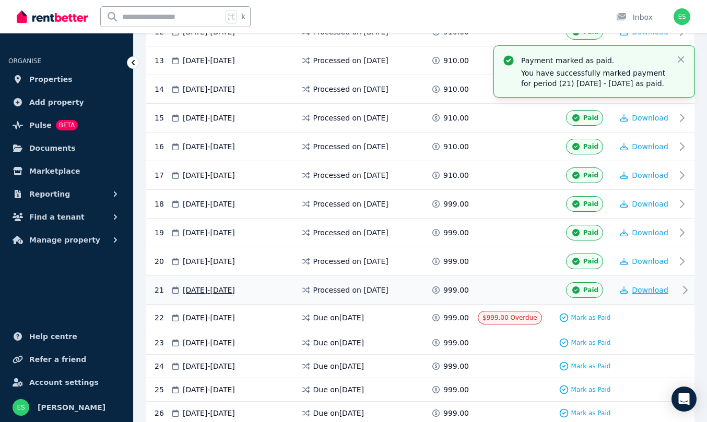
click at [647, 295] on span "Download" at bounding box center [650, 290] width 37 height 8
click at [58, 80] on span "Properties" at bounding box center [50, 79] width 43 height 13
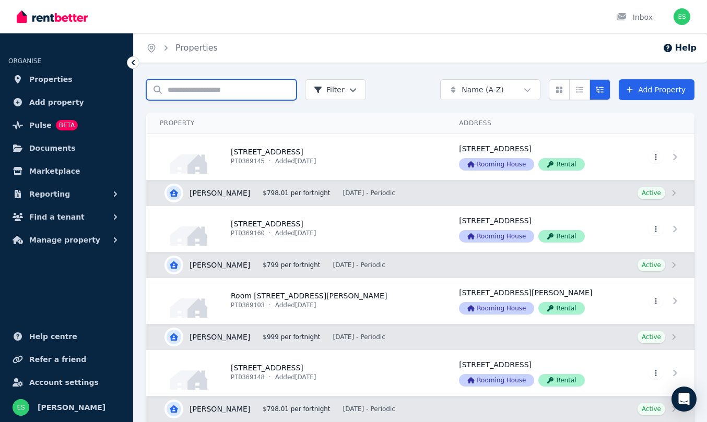
click at [204, 93] on input "Search properties" at bounding box center [221, 89] width 150 height 21
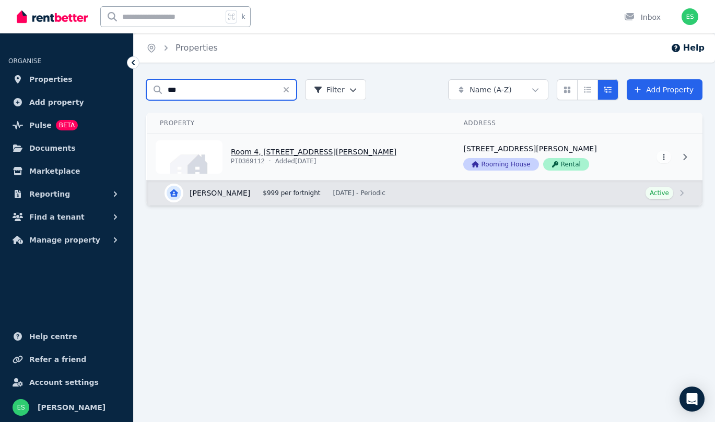
type input "***"
click at [276, 150] on link "View property details" at bounding box center [298, 157] width 303 height 46
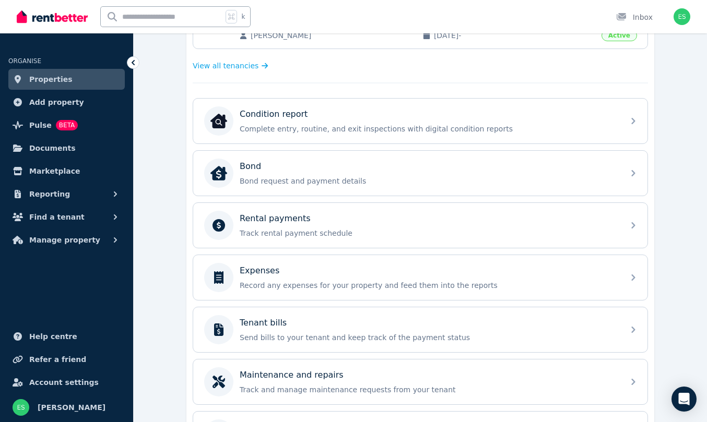
scroll to position [290, 0]
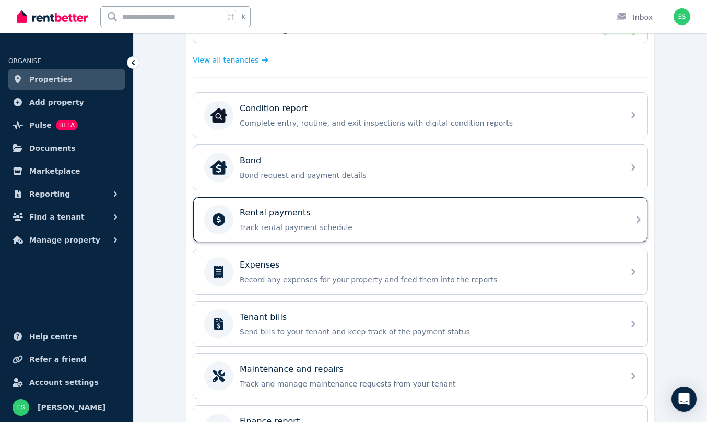
click at [319, 222] on p "Track rental payment schedule" at bounding box center [429, 227] width 378 height 10
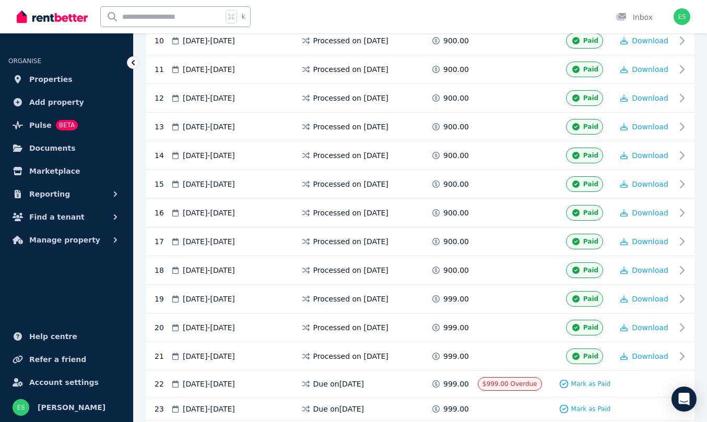
scroll to position [515, 0]
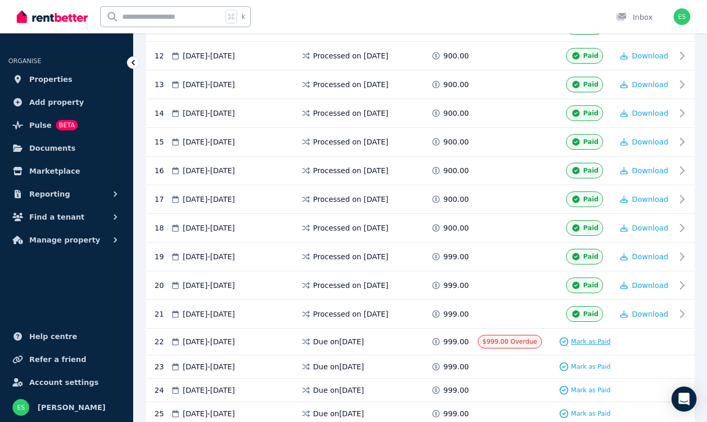
click at [595, 346] on span "Mark as Paid" at bounding box center [591, 342] width 40 height 8
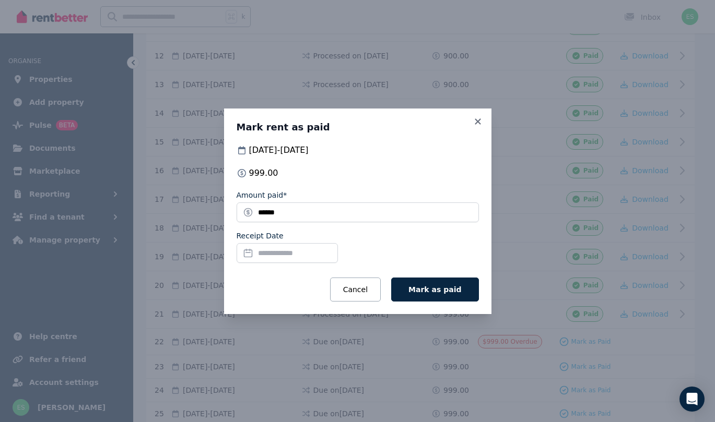
click at [303, 257] on input "Receipt Date" at bounding box center [287, 253] width 101 height 20
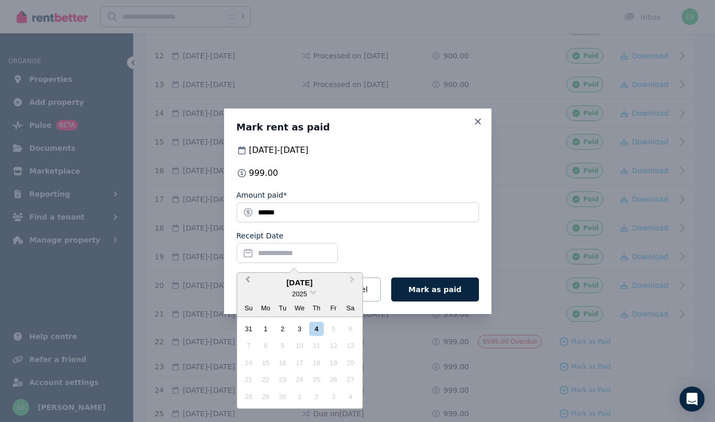
click at [245, 281] on button "Previous Month" at bounding box center [246, 282] width 17 height 17
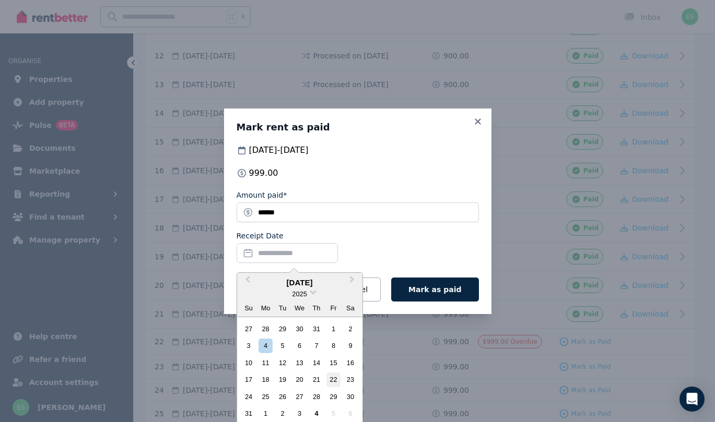
click at [330, 384] on div "22" at bounding box center [333, 380] width 14 height 14
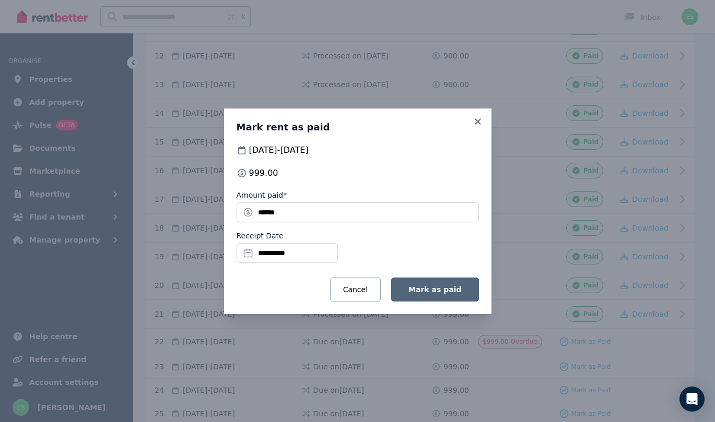
click at [429, 291] on span "Mark as paid" at bounding box center [434, 290] width 53 height 8
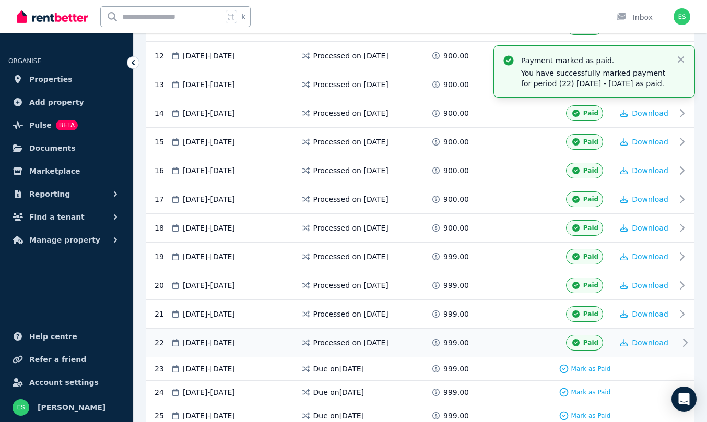
click at [645, 346] on span "Download" at bounding box center [650, 343] width 37 height 8
click at [45, 79] on span "Properties" at bounding box center [50, 79] width 43 height 13
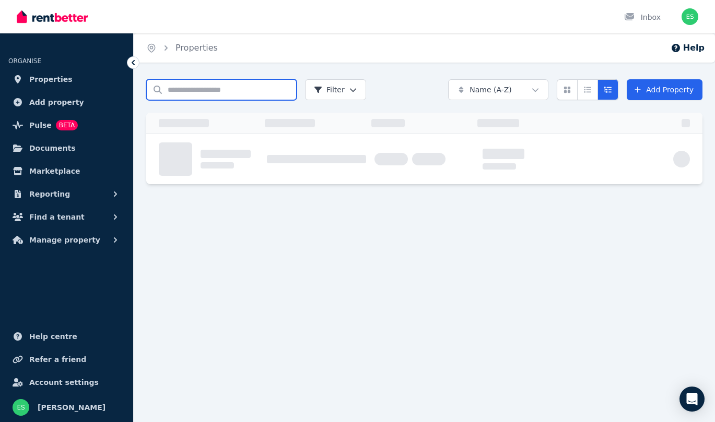
click at [193, 93] on input "Search properties" at bounding box center [221, 89] width 150 height 21
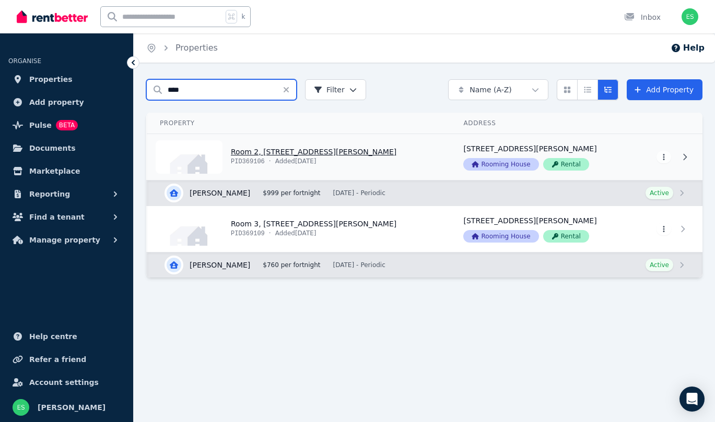
type input "****"
click at [256, 149] on link "View property details" at bounding box center [298, 157] width 303 height 46
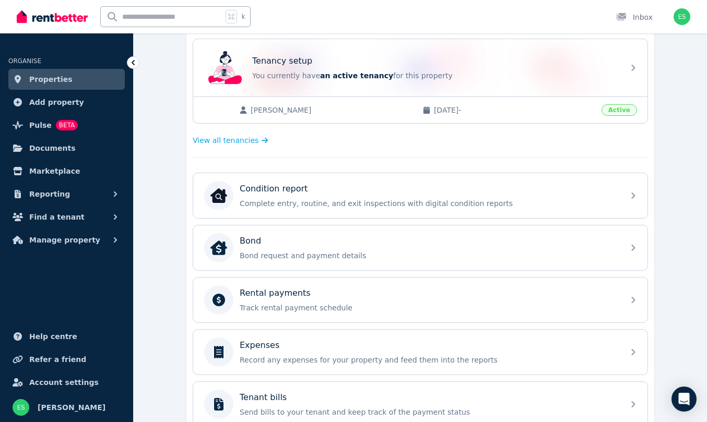
scroll to position [365, 0]
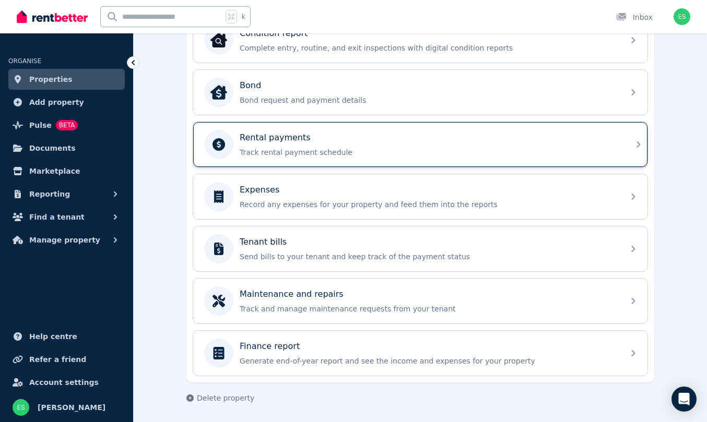
click at [322, 144] on div "Rental payments Track rental payment schedule" at bounding box center [429, 145] width 378 height 26
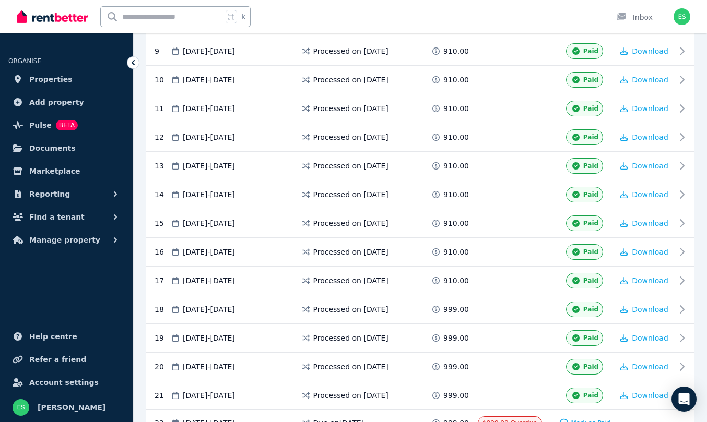
scroll to position [637, 0]
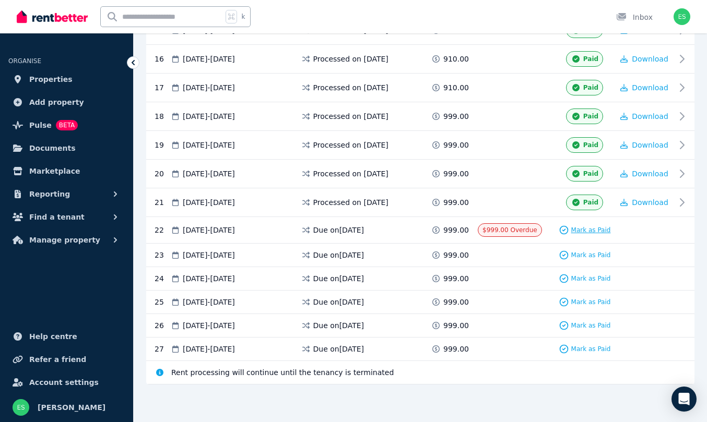
click at [582, 233] on span "Mark as Paid" at bounding box center [591, 230] width 40 height 8
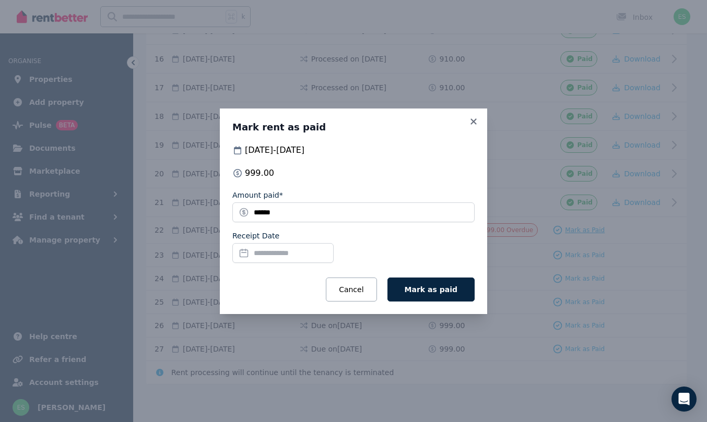
scroll to position [627, 0]
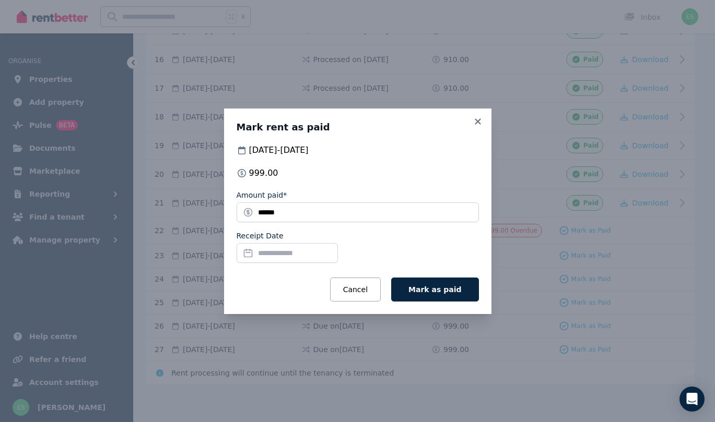
click at [283, 246] on input "Receipt Date" at bounding box center [287, 253] width 101 height 20
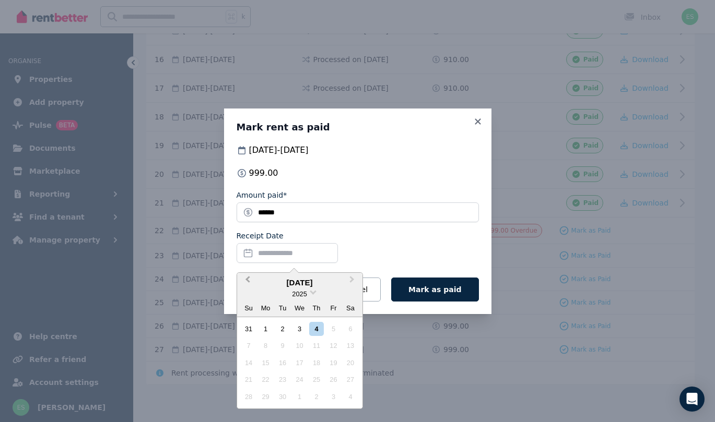
click at [248, 277] on span "Previous Month" at bounding box center [248, 282] width 0 height 16
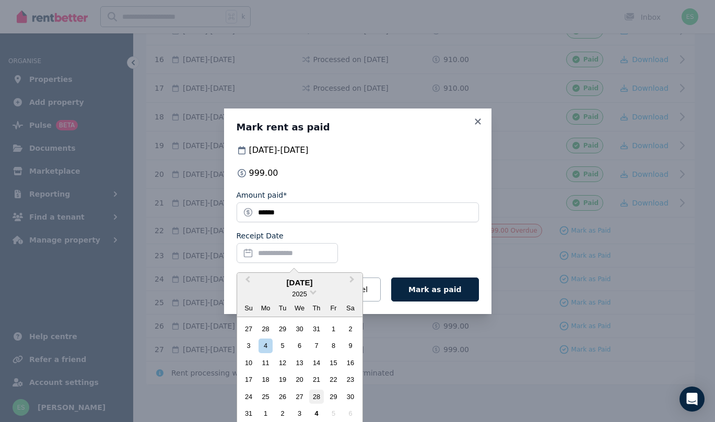
click at [318, 394] on div "28" at bounding box center [316, 397] width 14 height 14
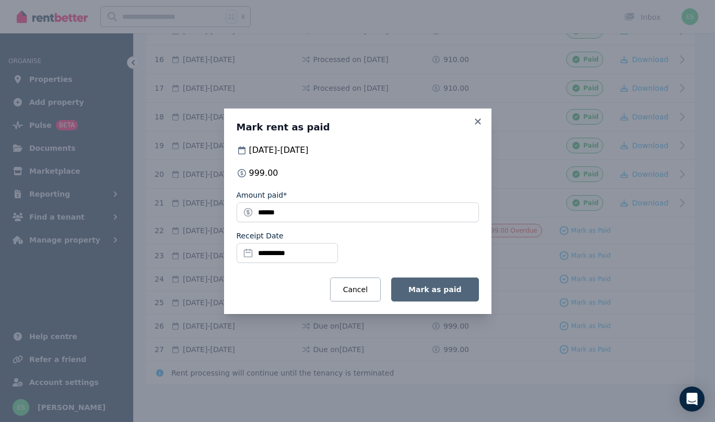
click at [432, 291] on span "Mark as paid" at bounding box center [434, 290] width 53 height 8
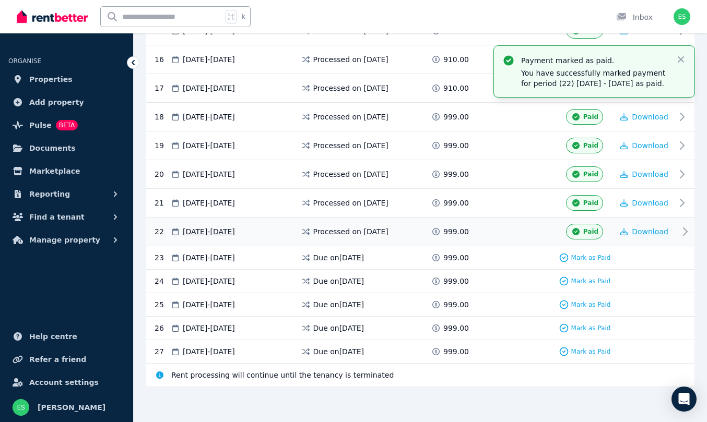
click at [641, 230] on span "Download" at bounding box center [650, 232] width 37 height 8
click at [54, 192] on span "Reporting" at bounding box center [49, 194] width 41 height 13
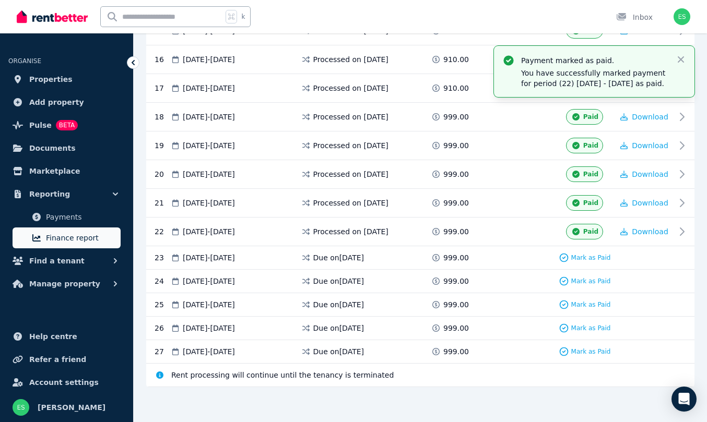
click at [64, 239] on span "Finance report" at bounding box center [81, 238] width 71 height 13
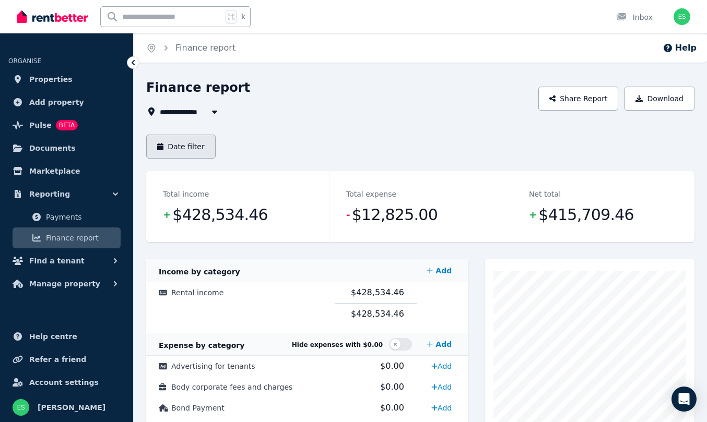
click at [194, 145] on button "Date filter" at bounding box center [180, 147] width 69 height 24
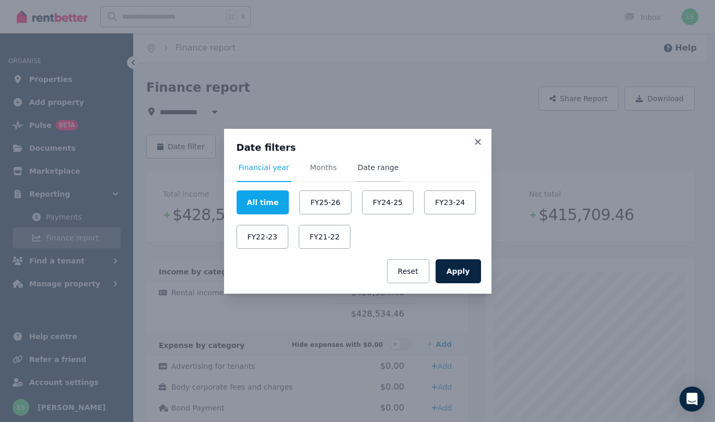
click at [374, 168] on span "Date range" at bounding box center [378, 167] width 41 height 10
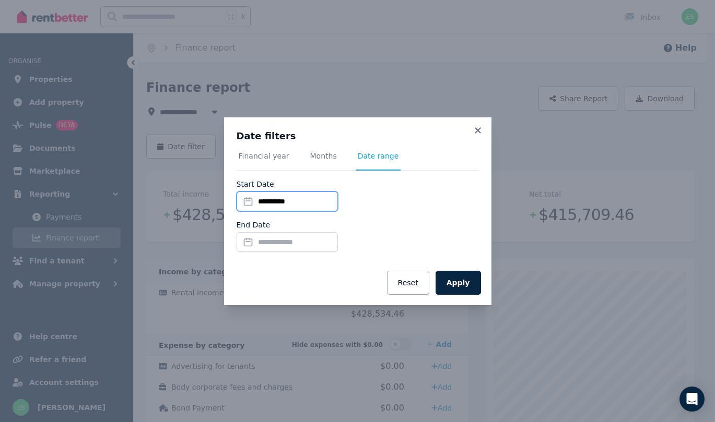
click at [273, 202] on input "**********" at bounding box center [287, 202] width 101 height 20
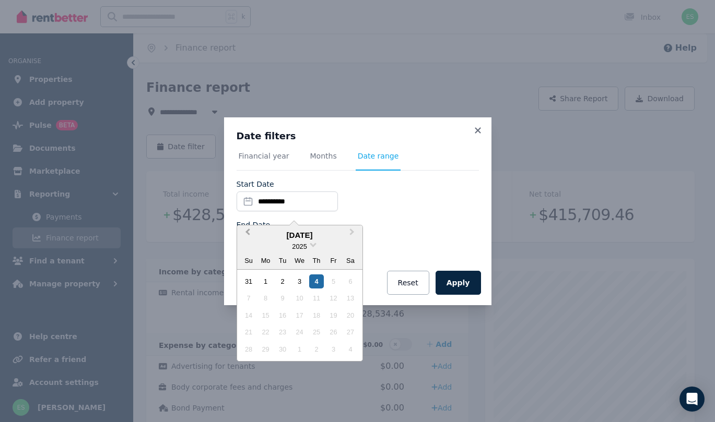
click at [248, 231] on span "Previous Month" at bounding box center [248, 235] width 0 height 16
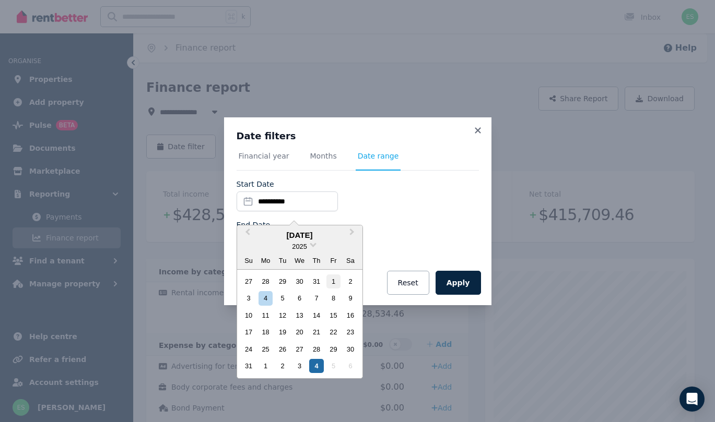
click at [333, 279] on div "1" at bounding box center [333, 282] width 14 height 14
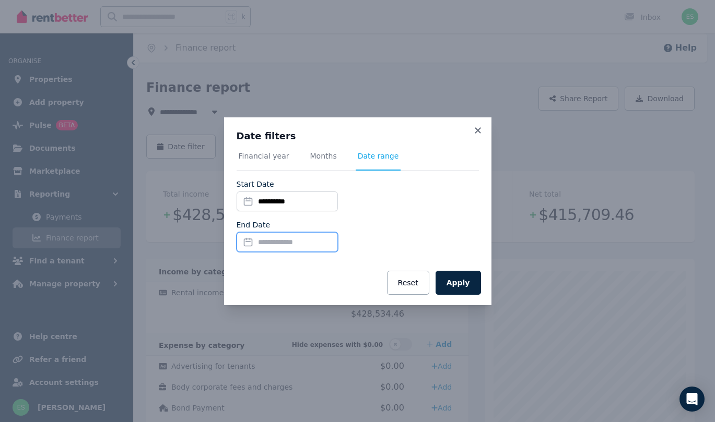
click at [278, 241] on input "End Date" at bounding box center [287, 242] width 101 height 20
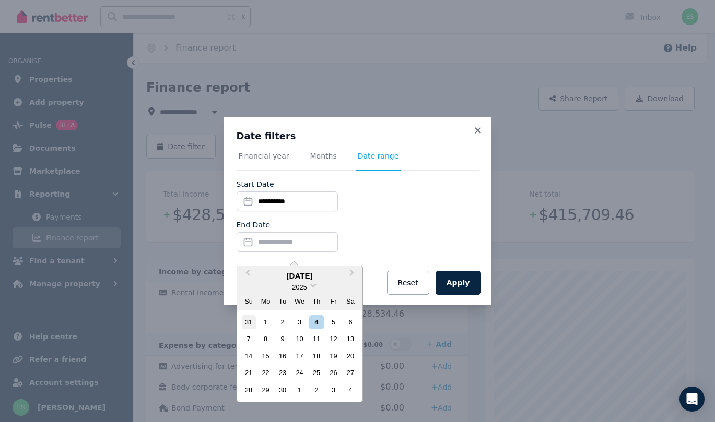
click at [247, 316] on div "31" at bounding box center [249, 322] width 14 height 14
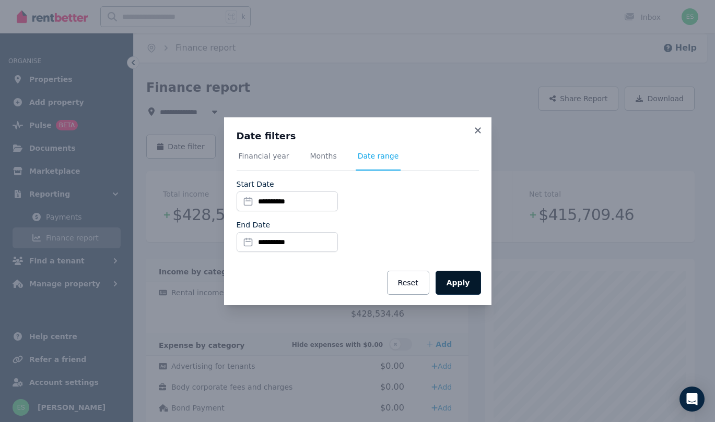
click at [452, 290] on button "Apply" at bounding box center [458, 283] width 45 height 24
